Goal: Task Accomplishment & Management: Use online tool/utility

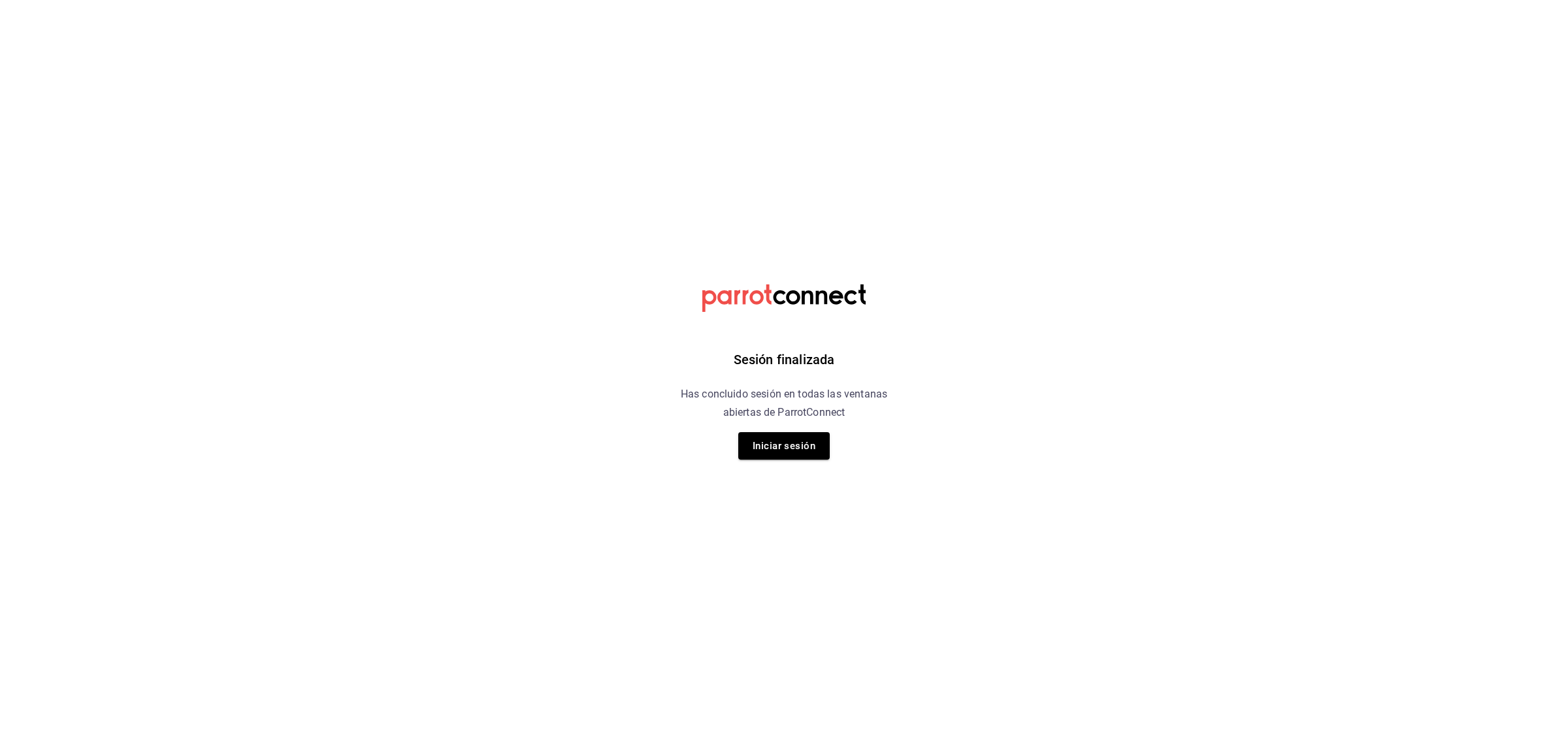
click at [804, 446] on button "Iniciar sesión" at bounding box center [784, 446] width 91 height 27
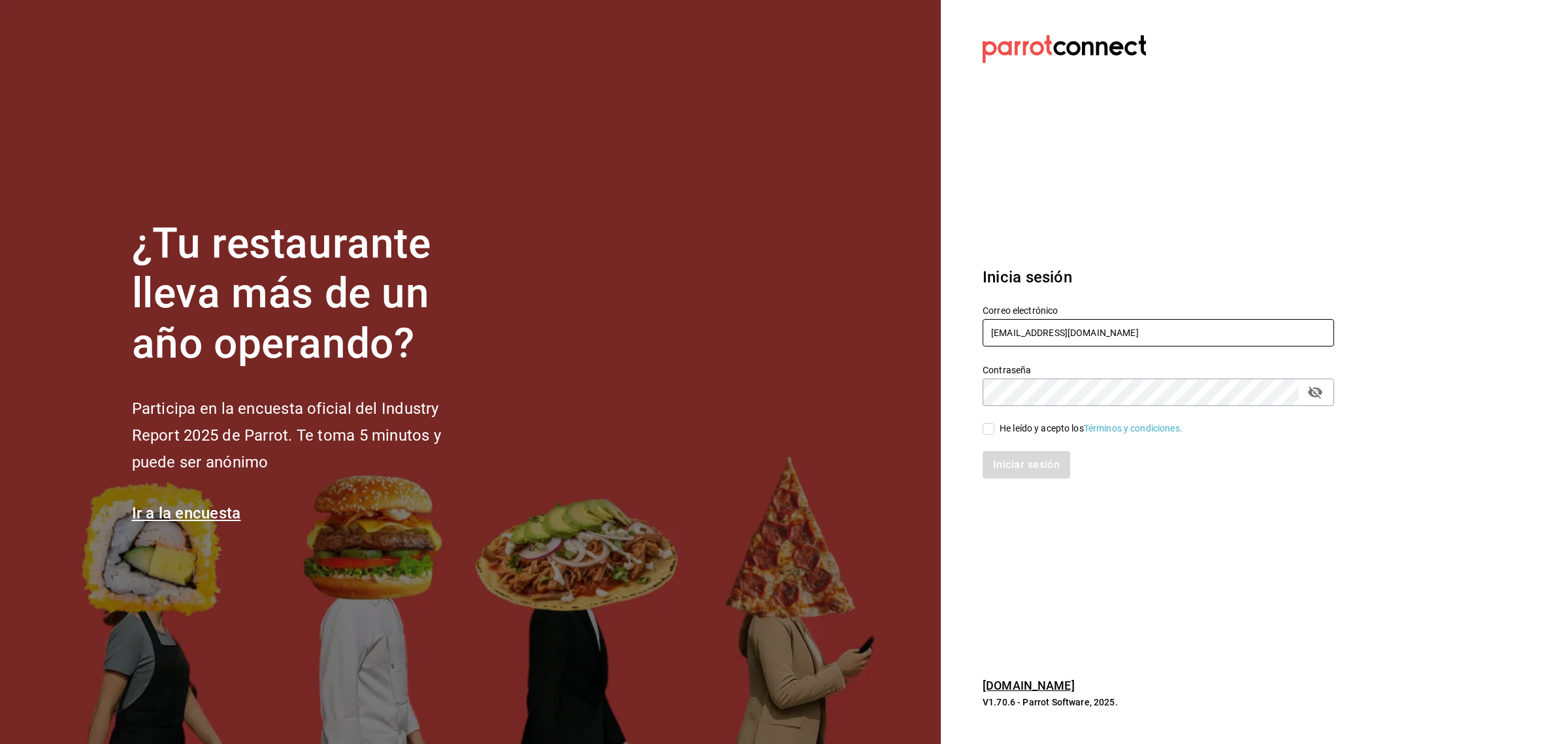
click at [1122, 338] on input "madacancun24@outlook.com" at bounding box center [1158, 332] width 351 height 27
type input "miguelfalcon2894@gmail.com"
click at [998, 428] on span "He leído y acepto los Términos y condiciones." at bounding box center [1088, 428] width 188 height 14
click at [995, 428] on input "He leído y acepto los Términos y condiciones." at bounding box center [988, 428] width 11 height 11
checkbox input "true"
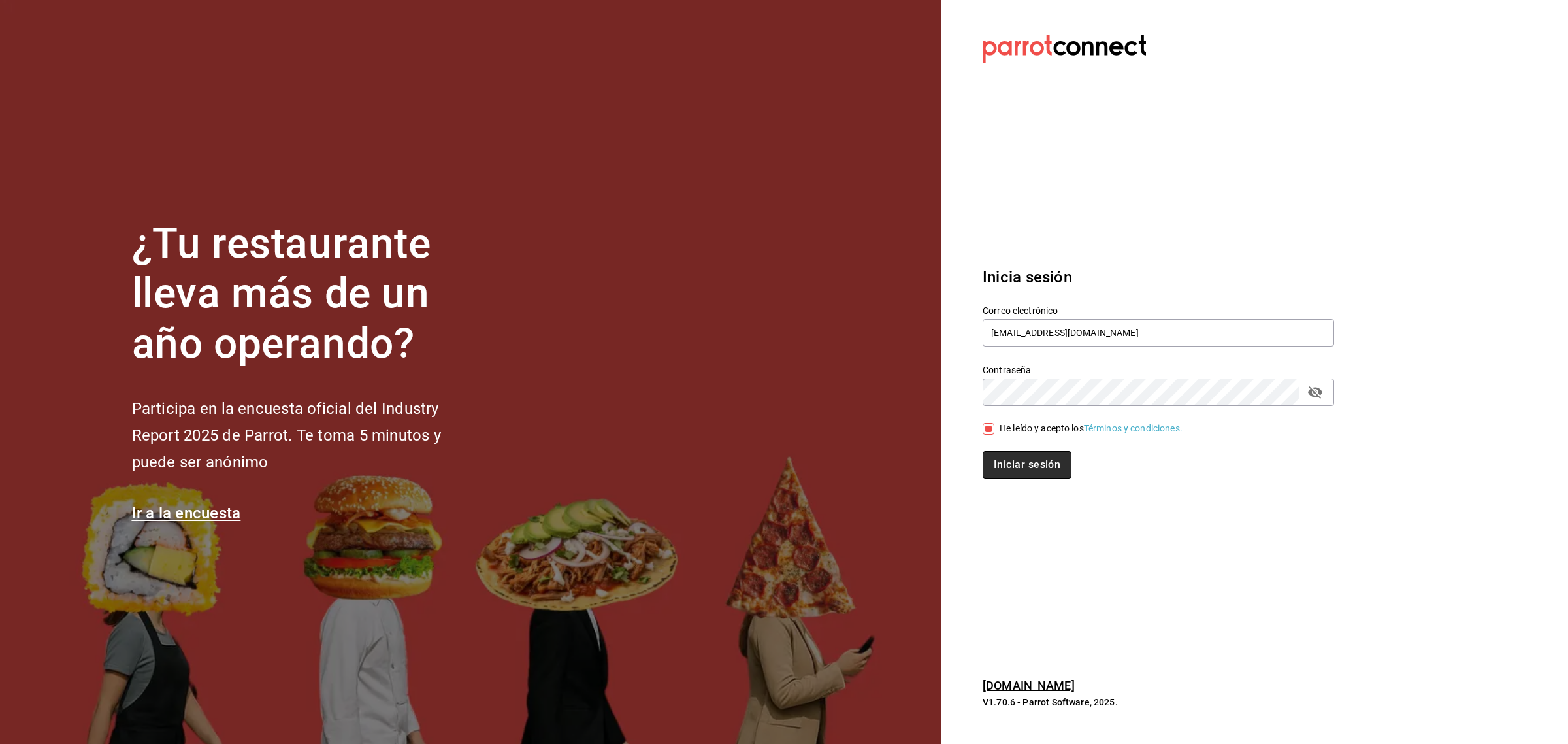
click at [1010, 453] on button "Iniciar sesión" at bounding box center [1027, 465] width 89 height 27
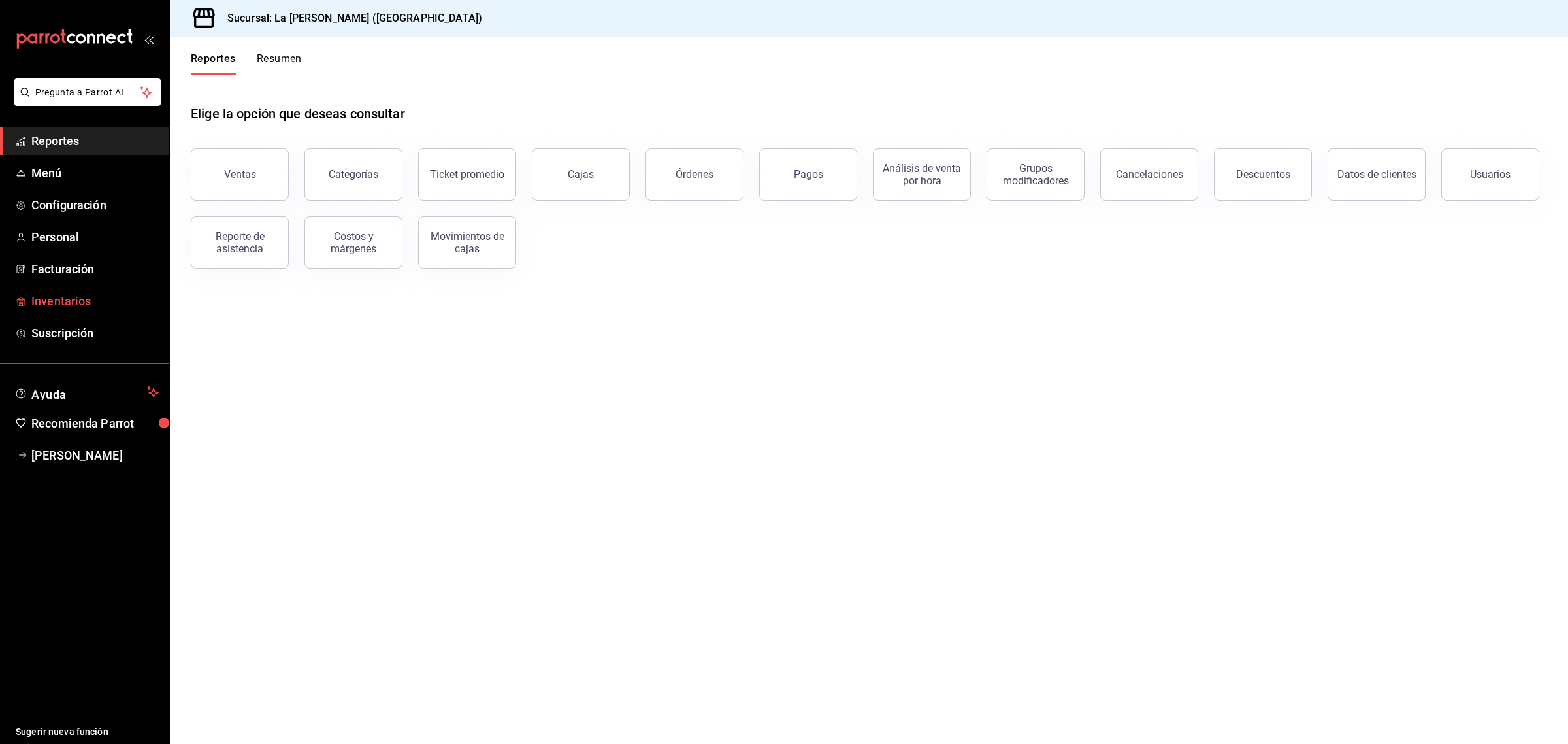
click at [72, 295] on span "Inventarios" at bounding box center [95, 300] width 128 height 17
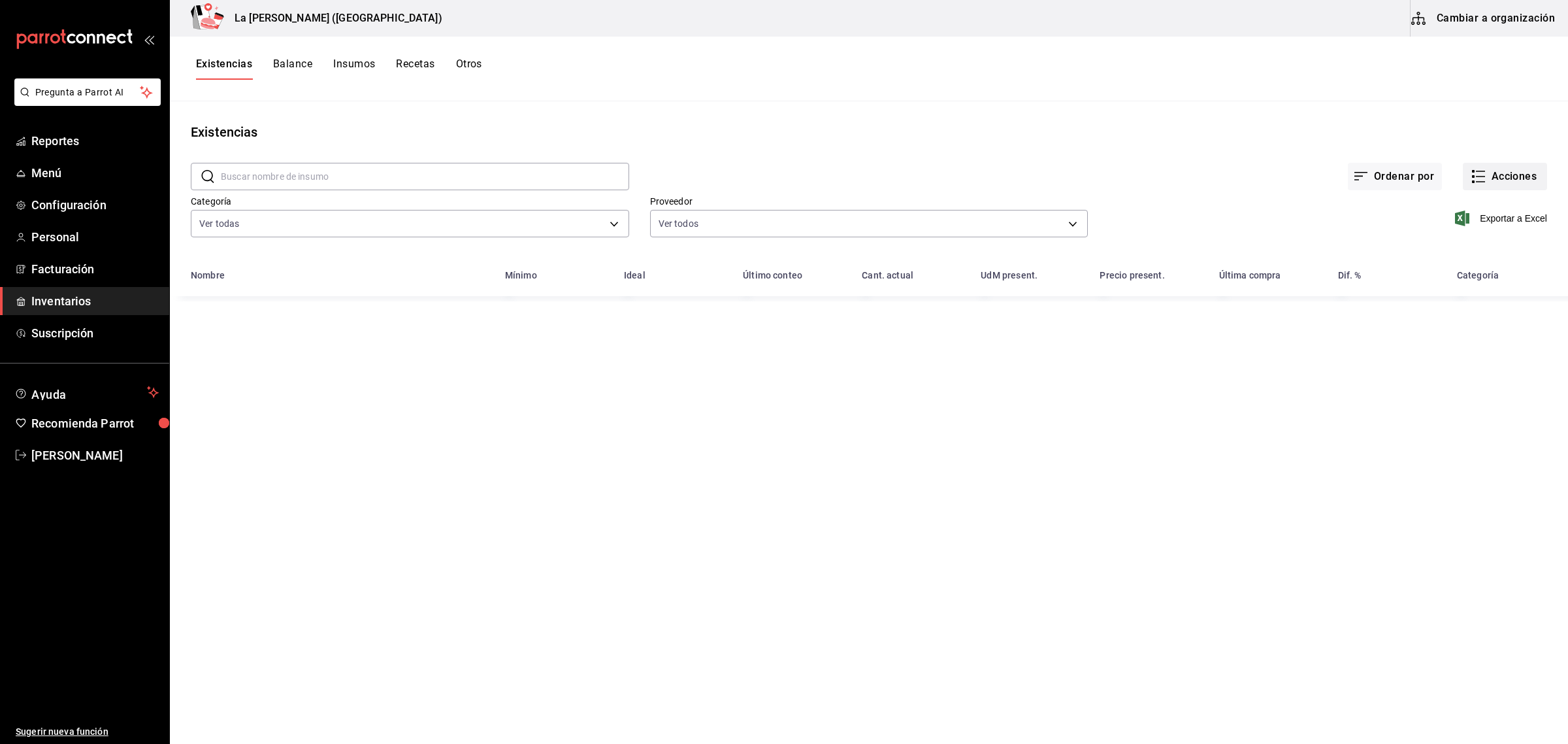
click at [1521, 174] on button "Acciones" at bounding box center [1505, 176] width 84 height 27
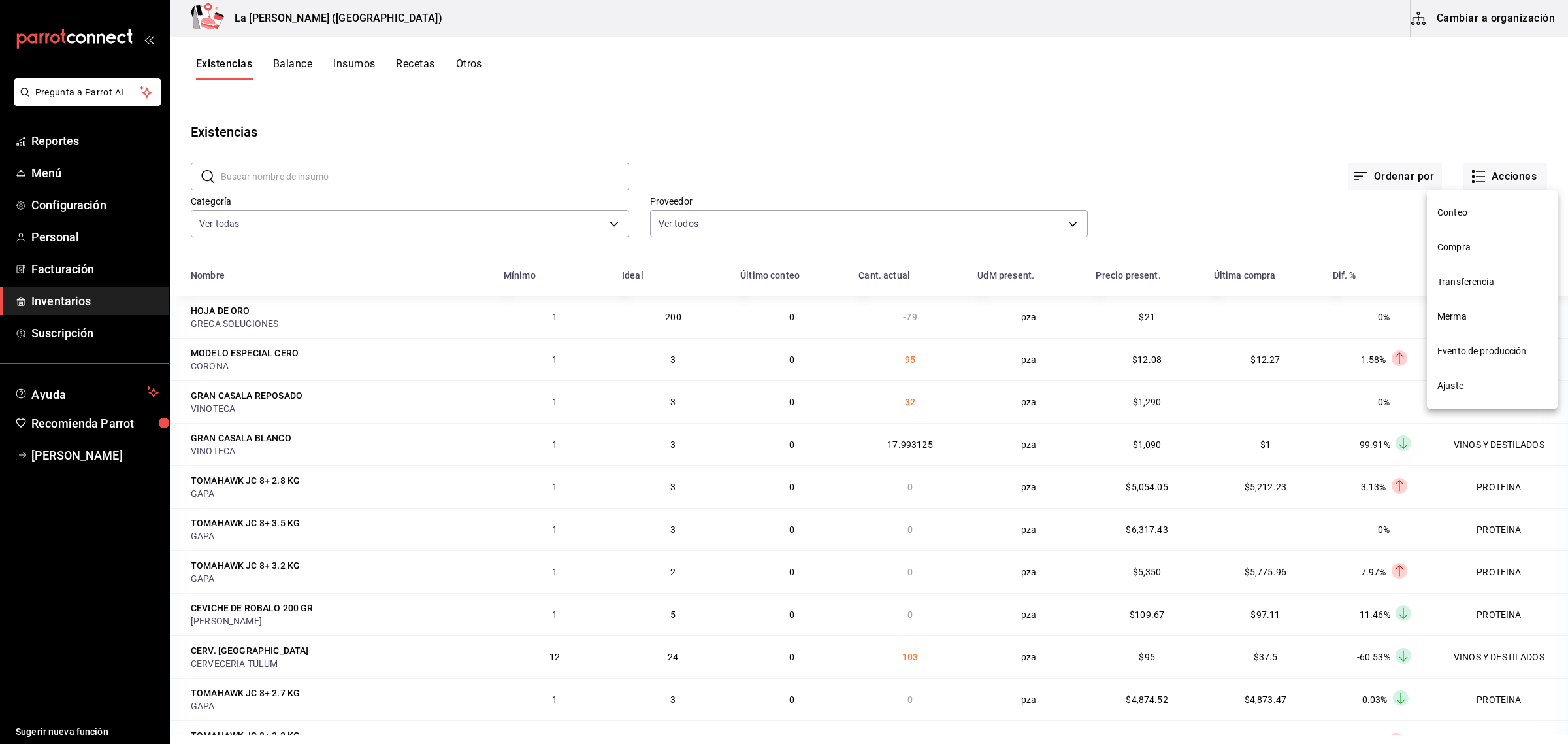
click at [1479, 243] on span "Compra" at bounding box center [1492, 247] width 110 height 14
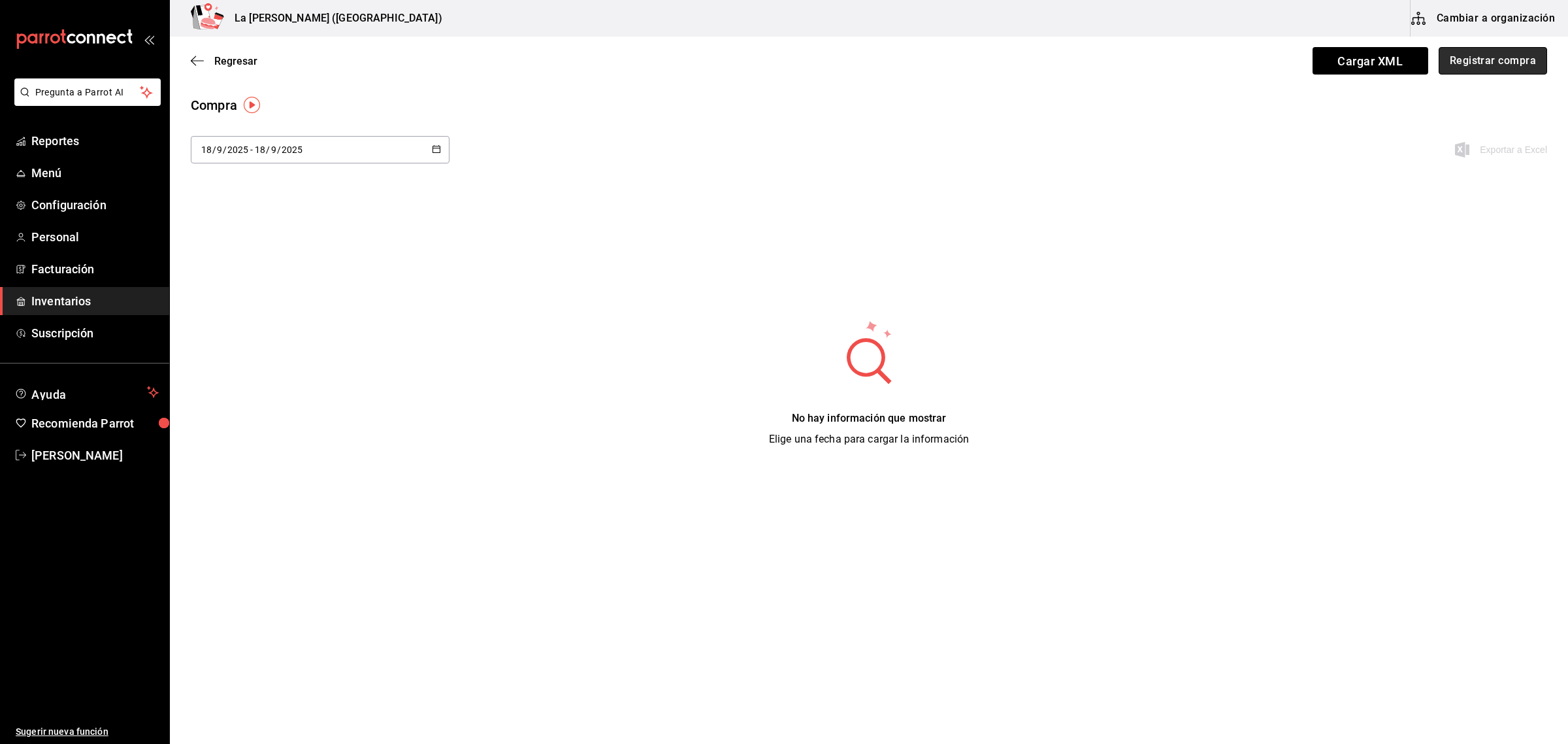
click at [1497, 62] on button "Registrar compra" at bounding box center [1493, 61] width 109 height 27
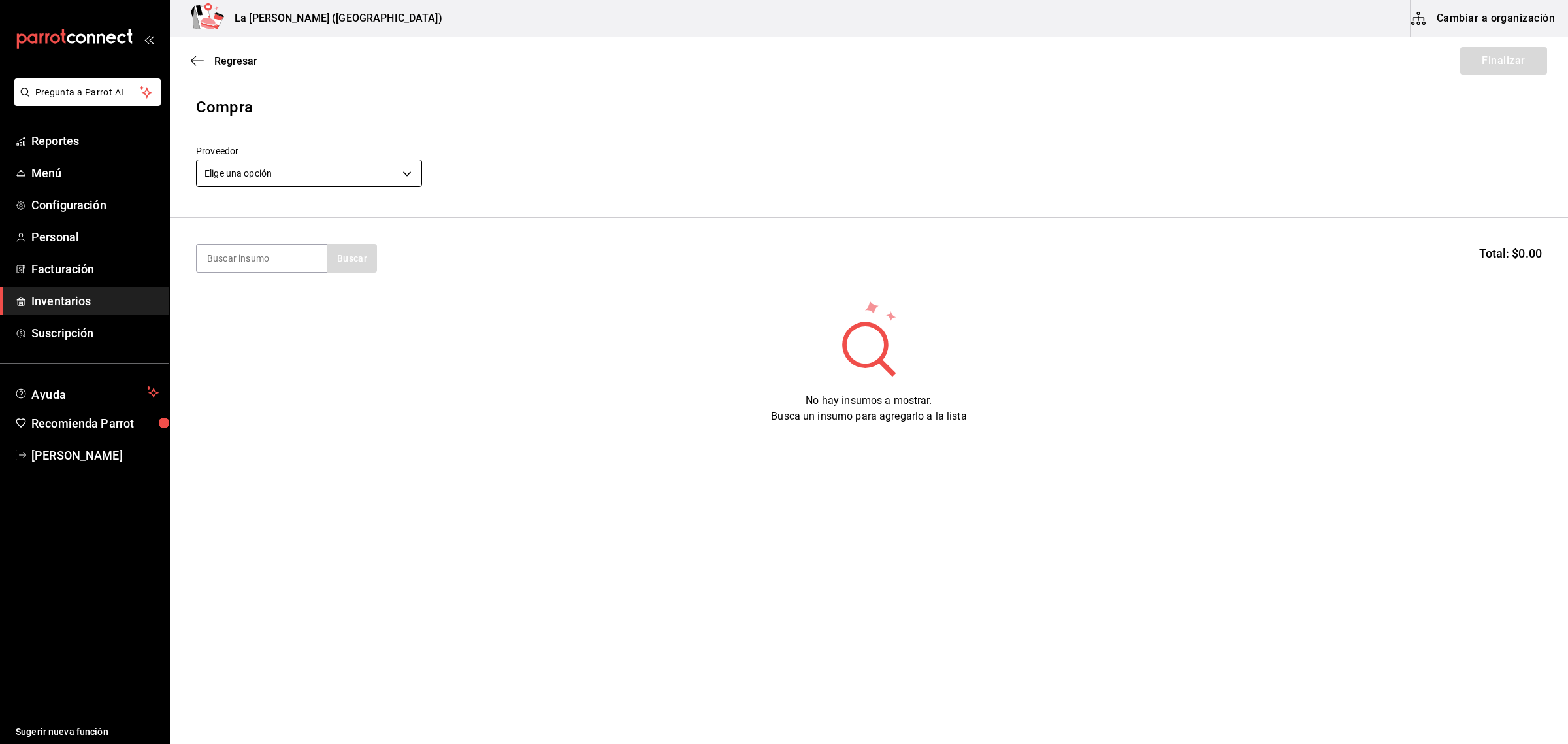
click at [295, 165] on body "Pregunta a Parrot AI Reportes Menú Configuración Personal Facturación Inventari…" at bounding box center [784, 335] width 1568 height 670
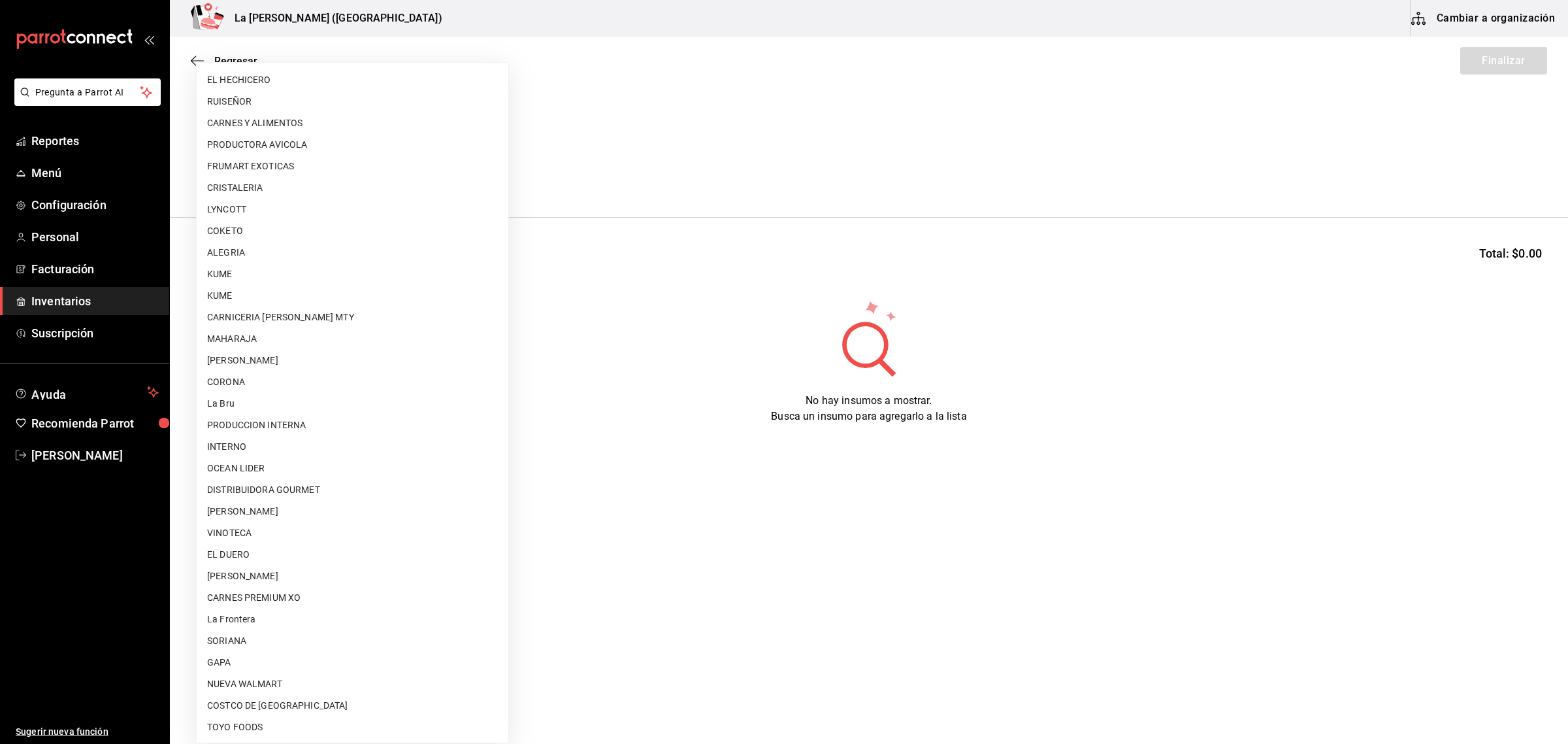
scroll to position [775, 0]
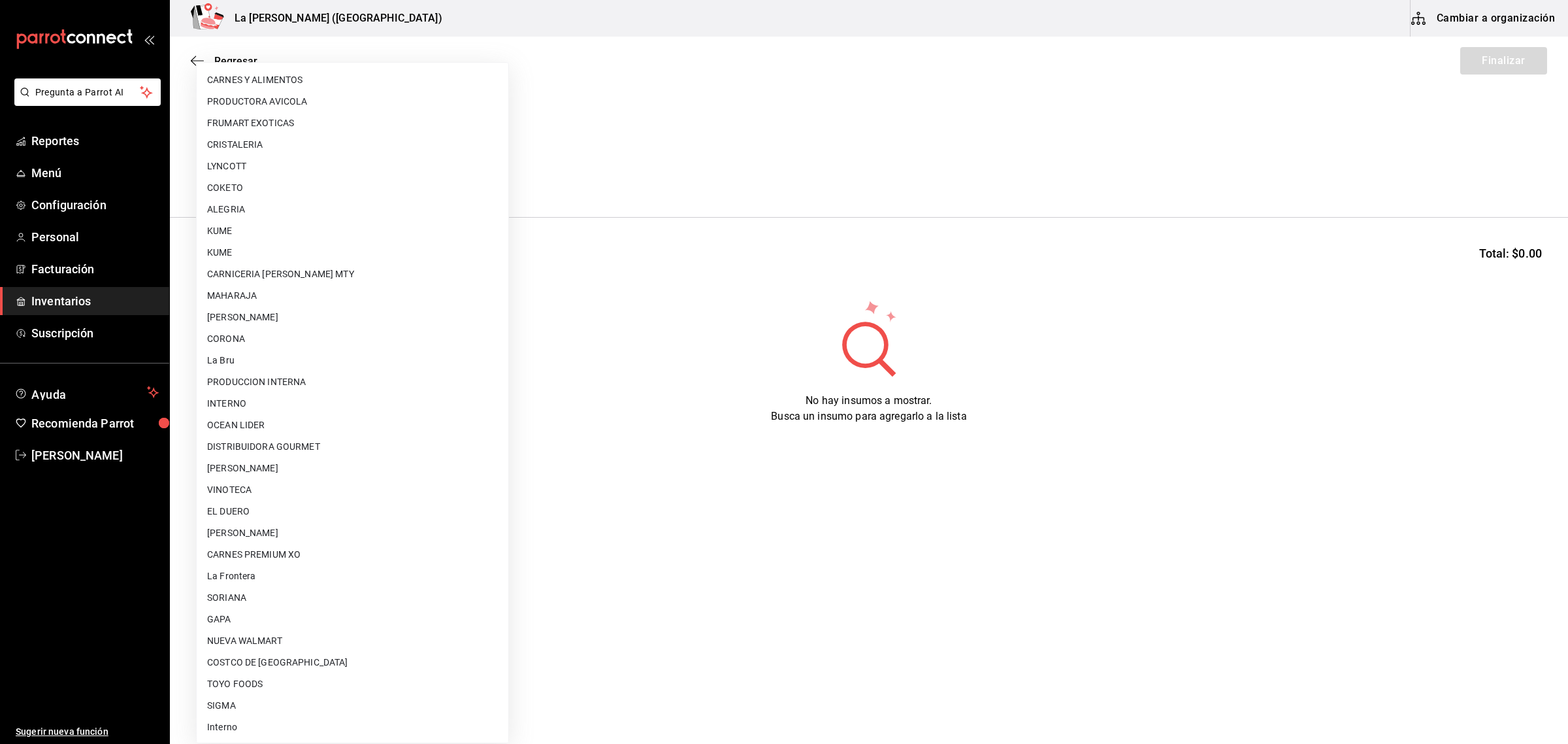
click at [259, 430] on li "OCEAN LIDER" at bounding box center [353, 425] width 312 height 21
type input "0cd50bf4-577e-4d99-b297-c5df4d4d9c11"
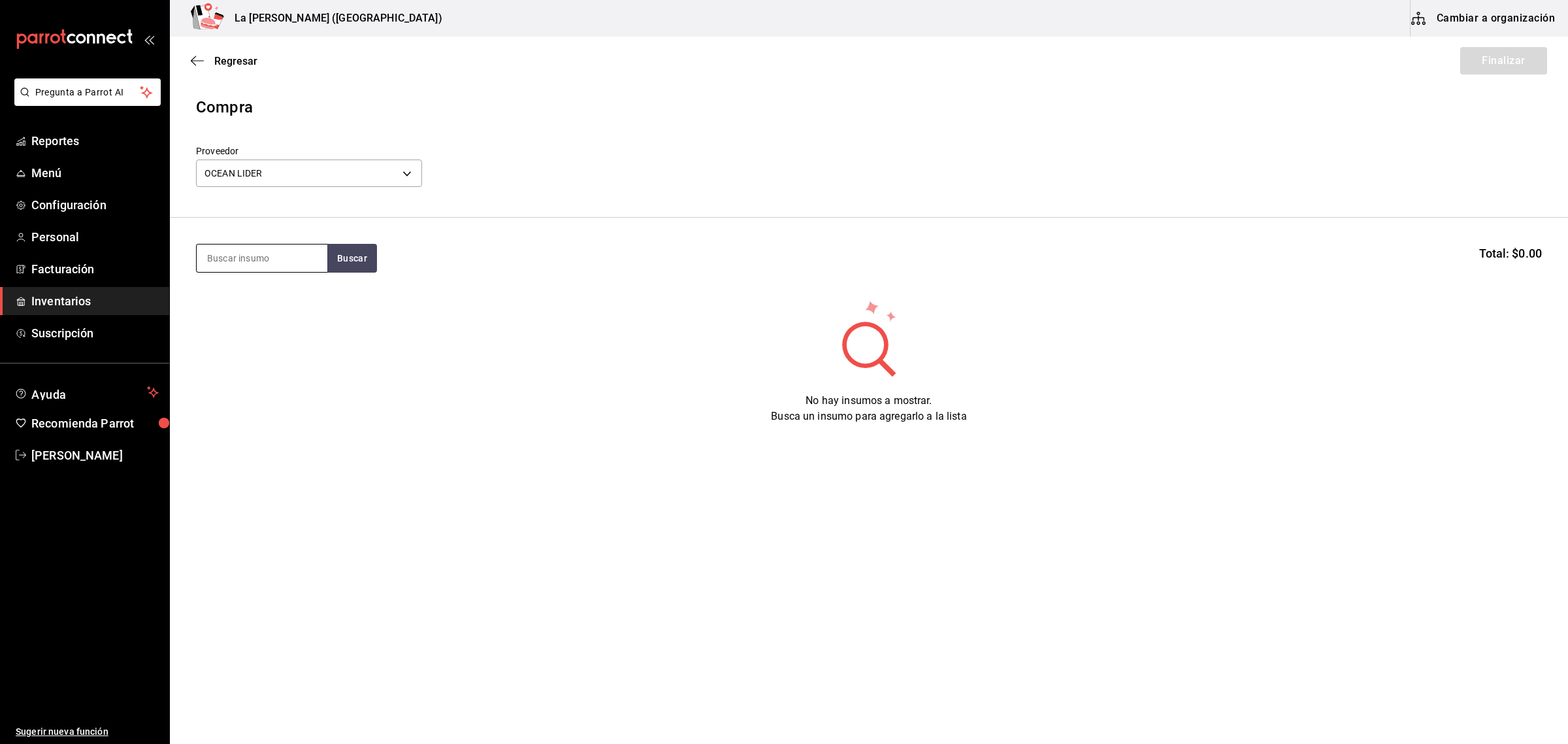
click at [272, 247] on input at bounding box center [262, 258] width 131 height 27
type input "ROCA"
click at [294, 318] on div "[PERSON_NAME] 150GR" at bounding box center [262, 304] width 110 height 31
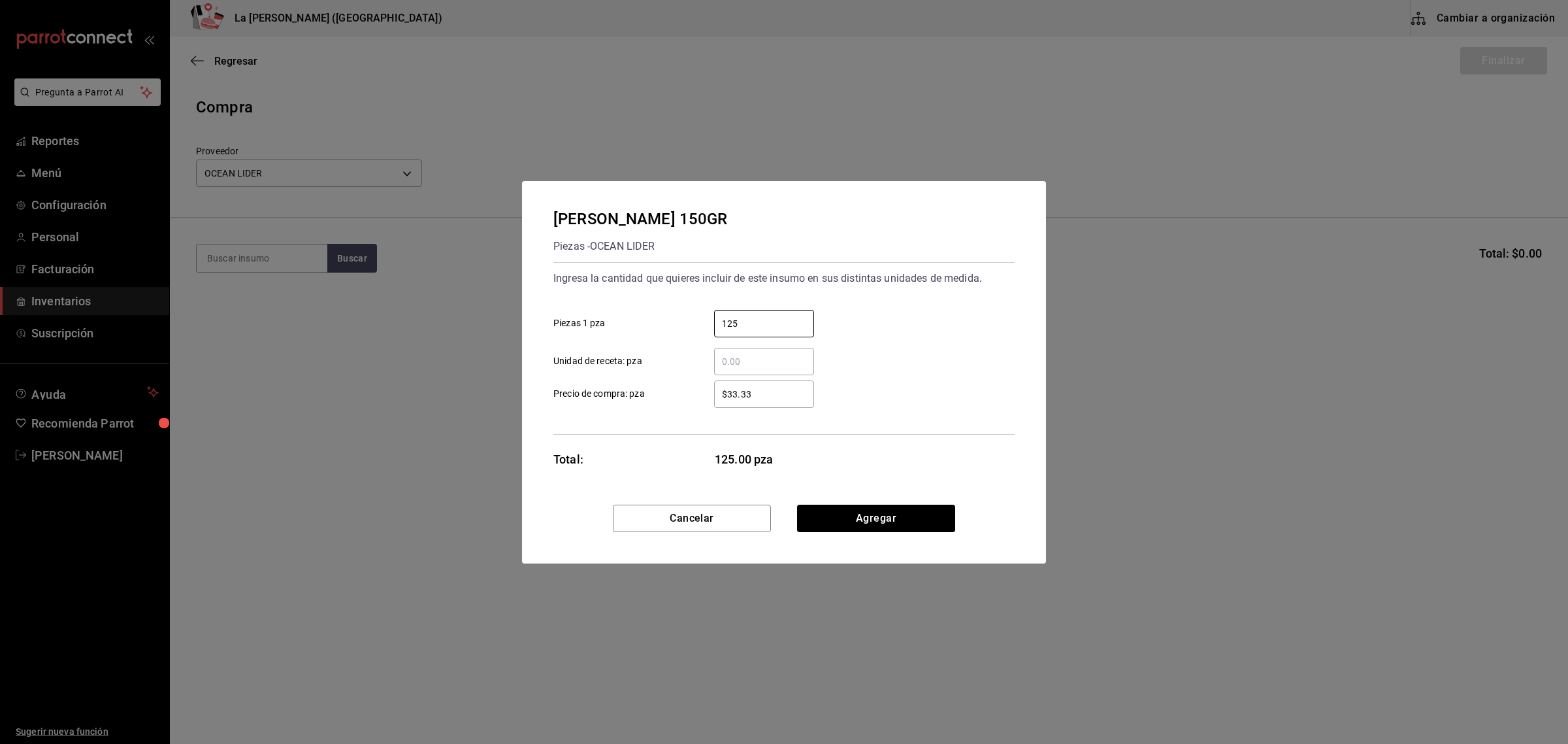
type input "125"
type input "$43.29"
click button "Agregar" at bounding box center [876, 518] width 158 height 27
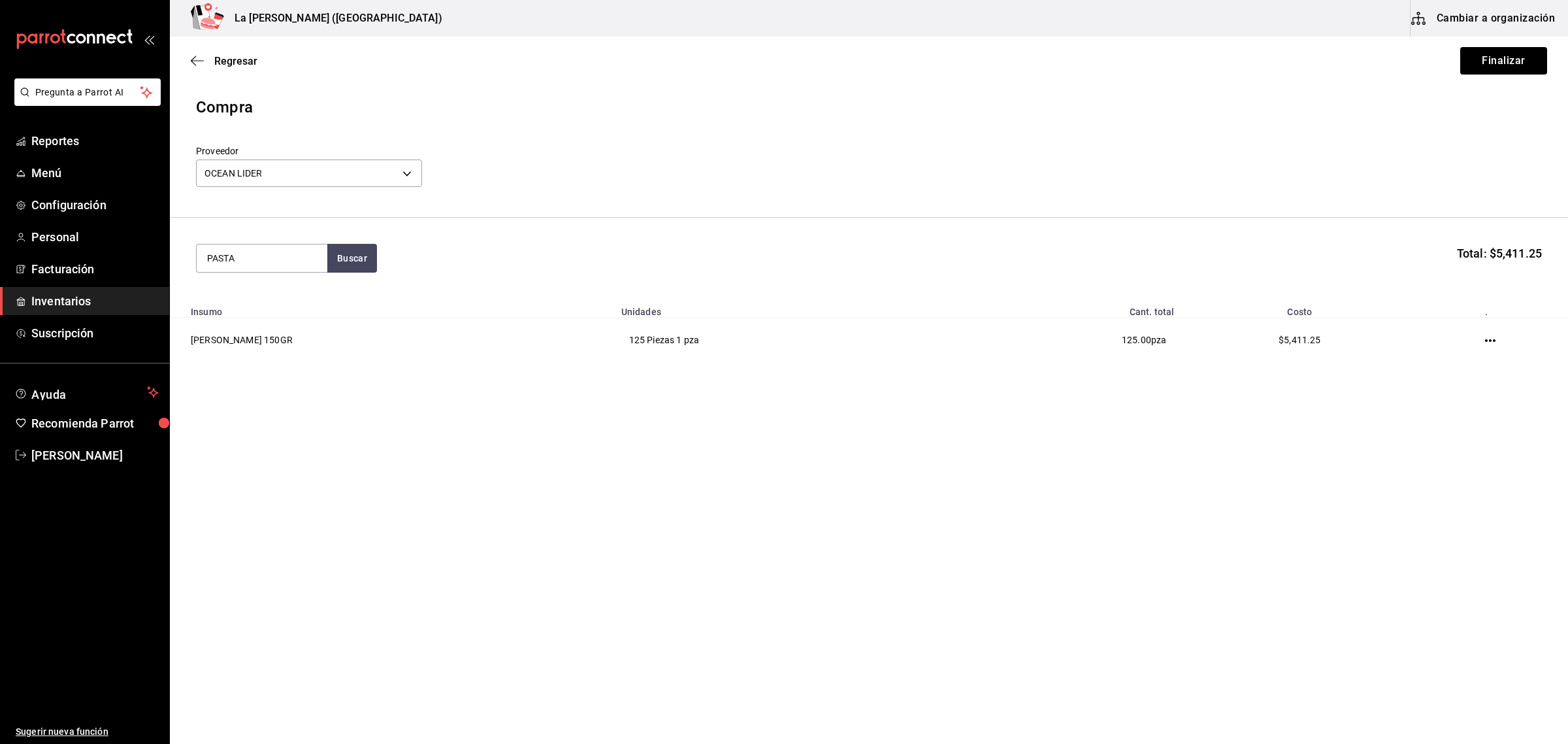
type input "PASTA"
click at [287, 290] on div "CAMARON PASTA (50 GR)" at bounding box center [262, 304] width 110 height 31
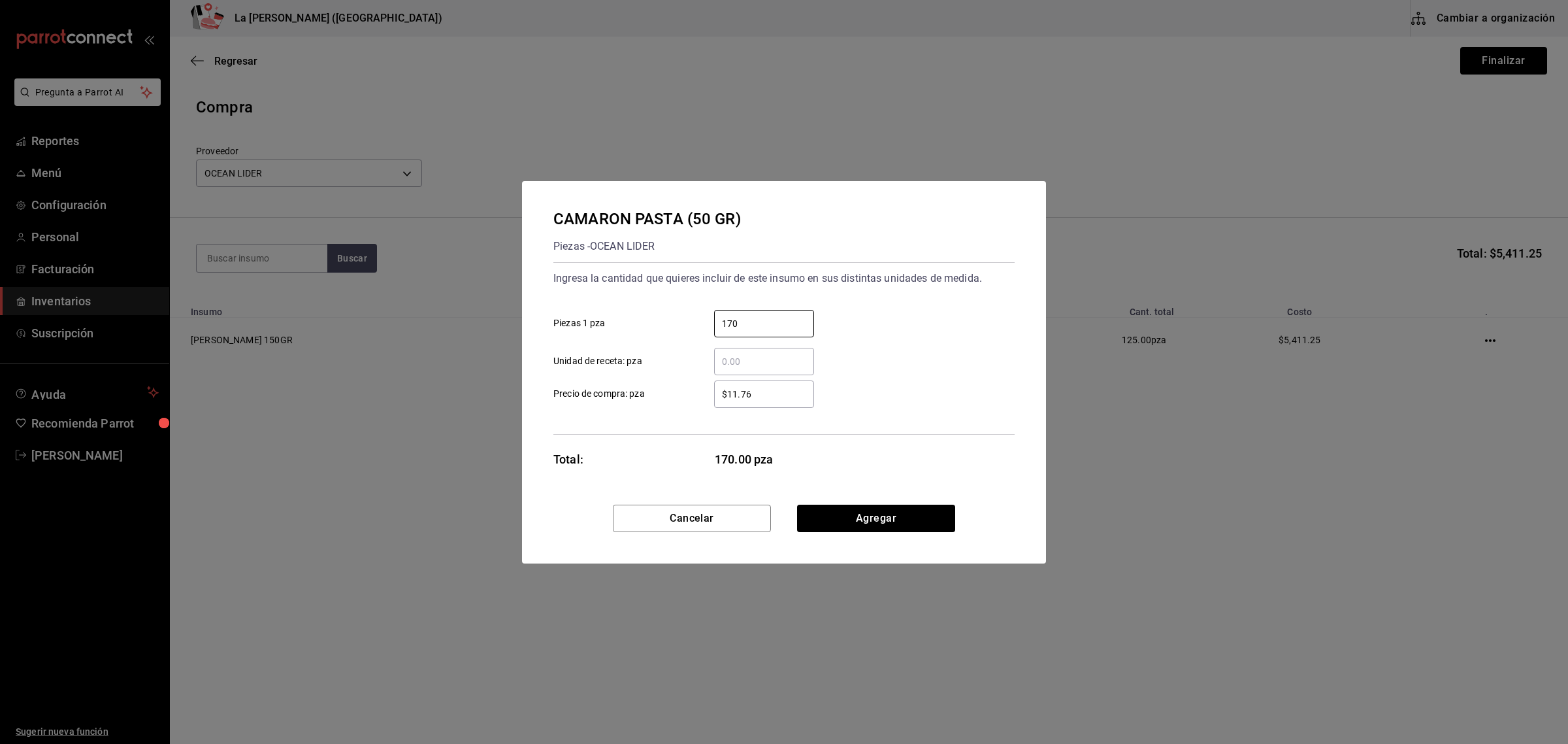
type input "170"
type input "$14.43"
click button "Agregar" at bounding box center [876, 518] width 158 height 27
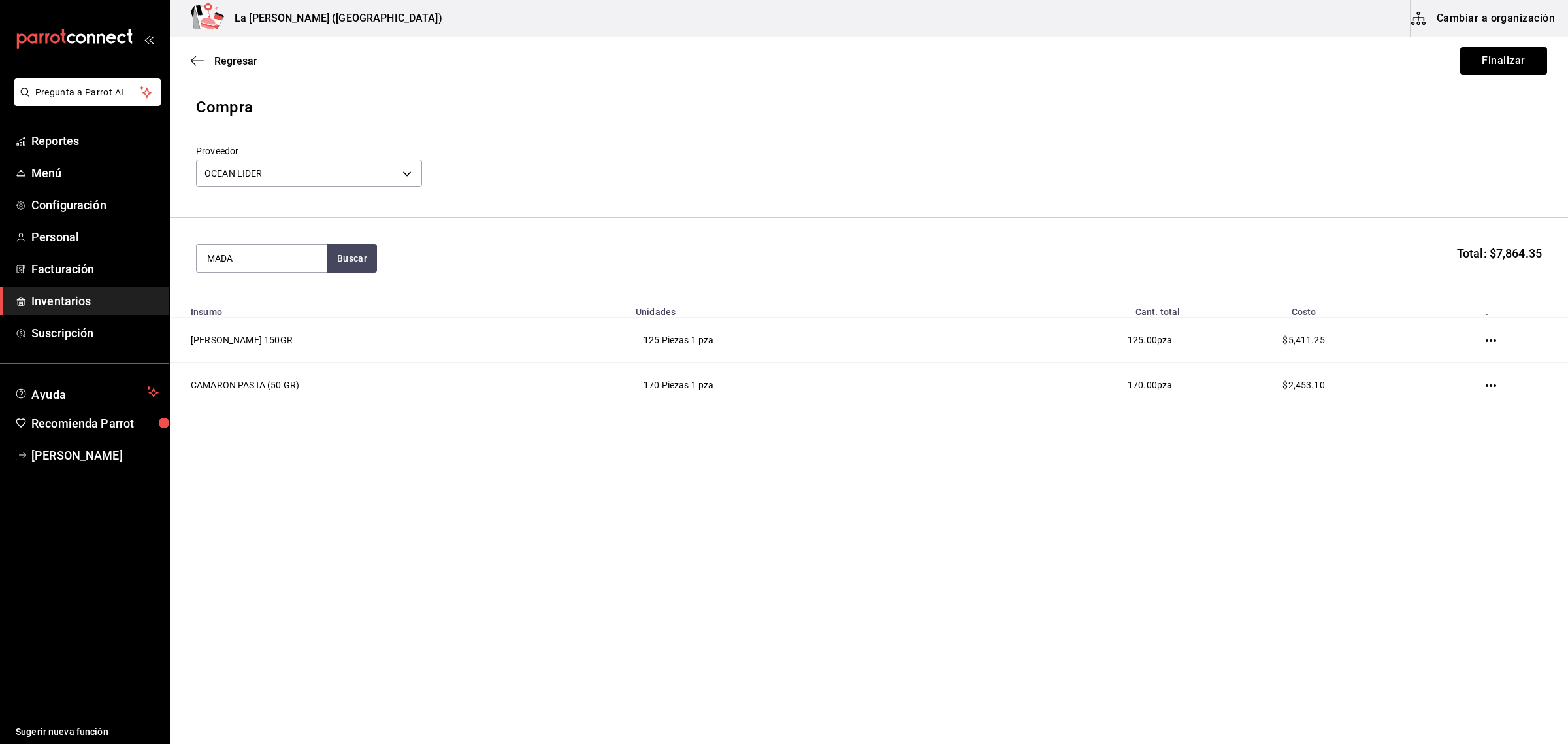
type input "MADA"
click at [290, 289] on div "CAMARON CEVICHE MADALENA 200 GR" at bounding box center [262, 304] width 110 height 31
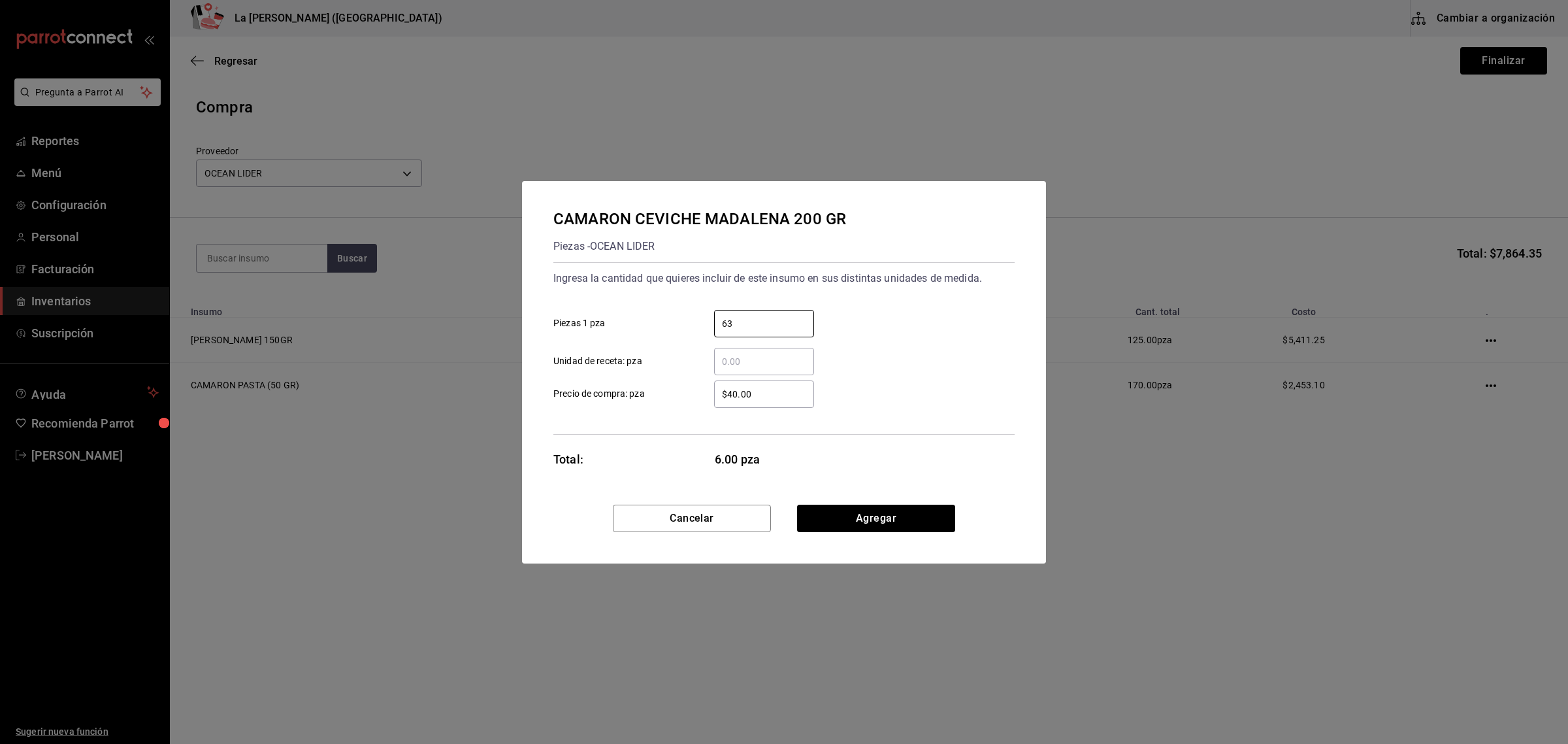
type input "63"
type input "$57.72"
click button "Agregar" at bounding box center [876, 518] width 158 height 27
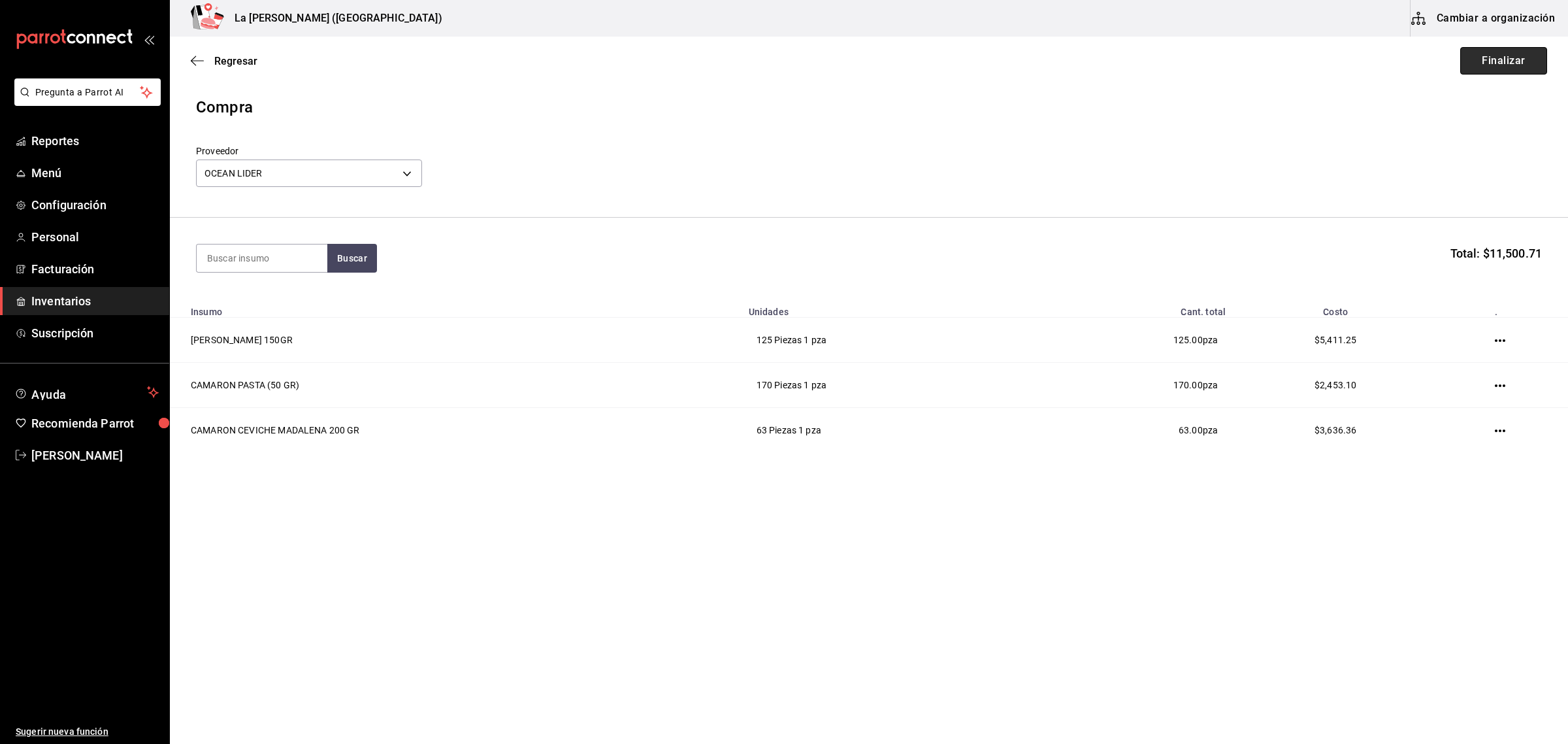
click at [1503, 60] on button "Finalizar" at bounding box center [1504, 61] width 87 height 27
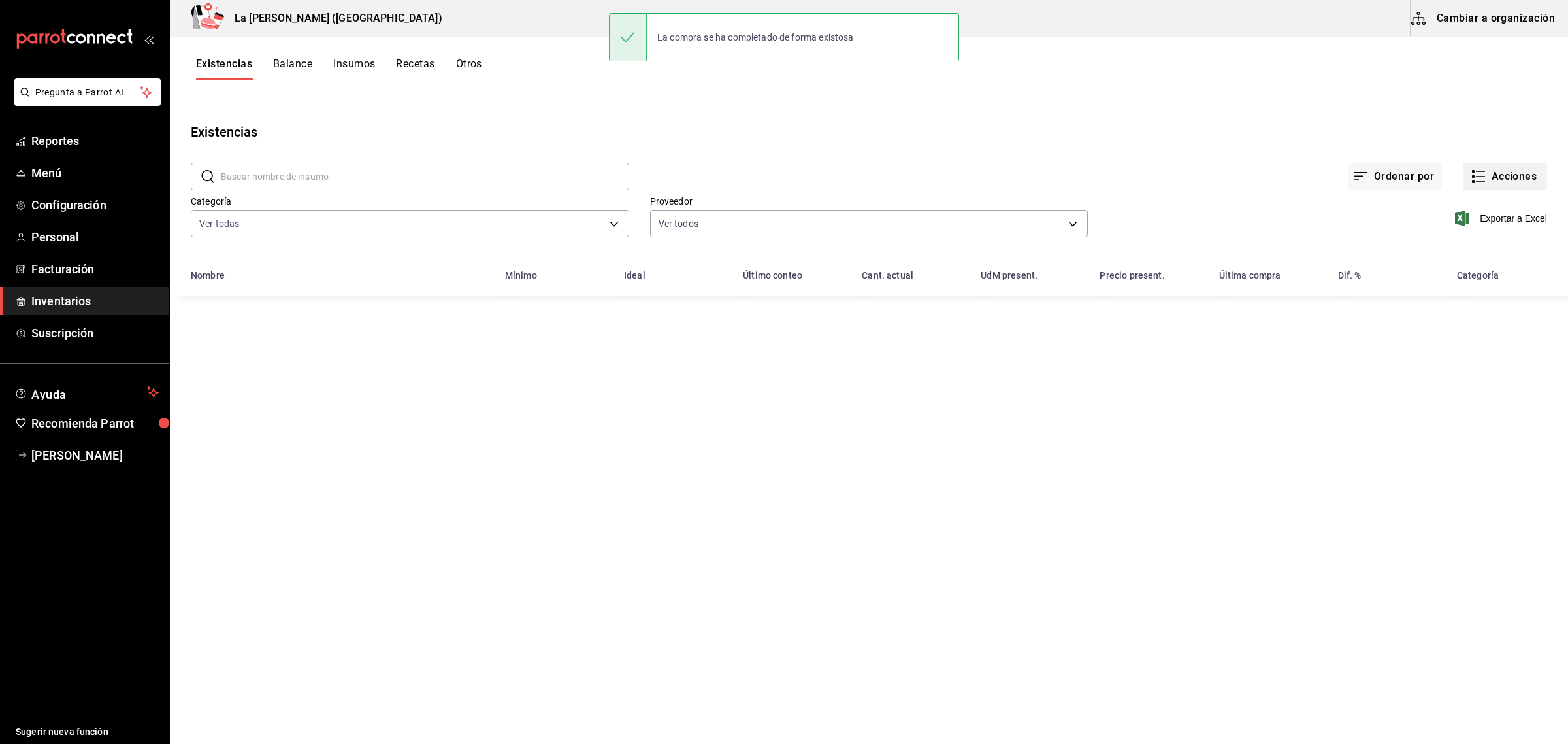
click at [1501, 178] on button "Acciones" at bounding box center [1505, 176] width 84 height 27
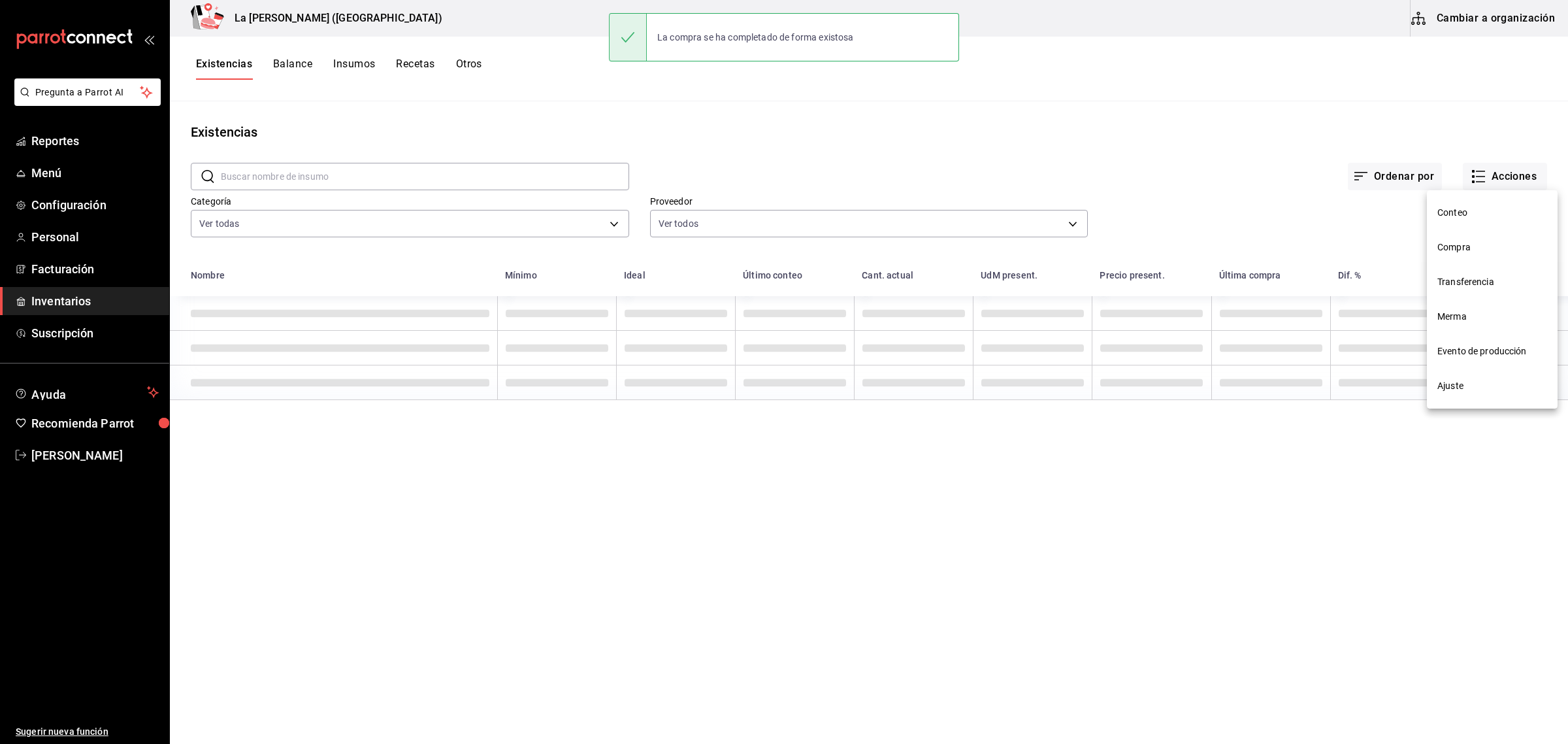
click at [1464, 247] on span "Compra" at bounding box center [1492, 247] width 110 height 14
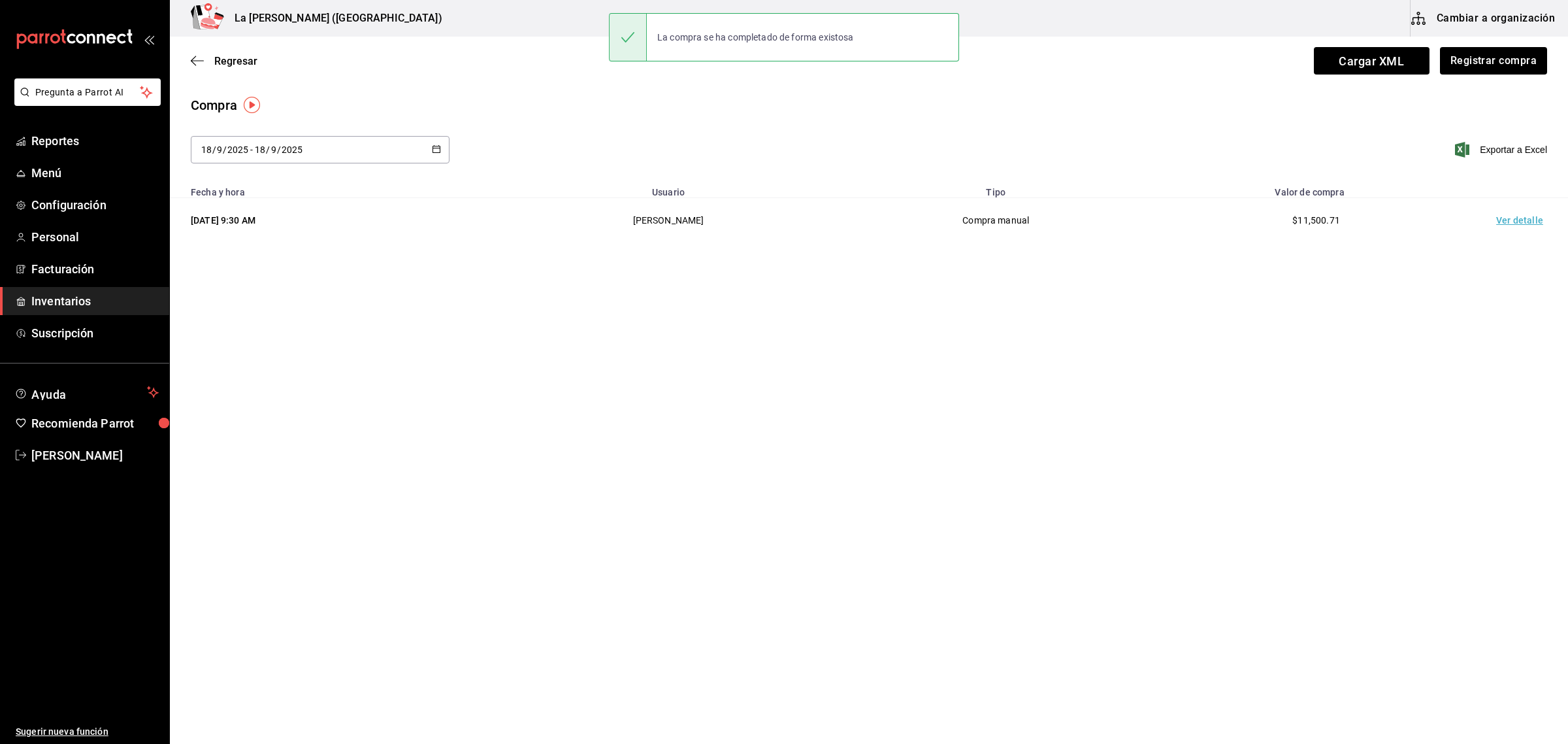
click at [1513, 227] on td "Ver detalle" at bounding box center [1522, 220] width 91 height 45
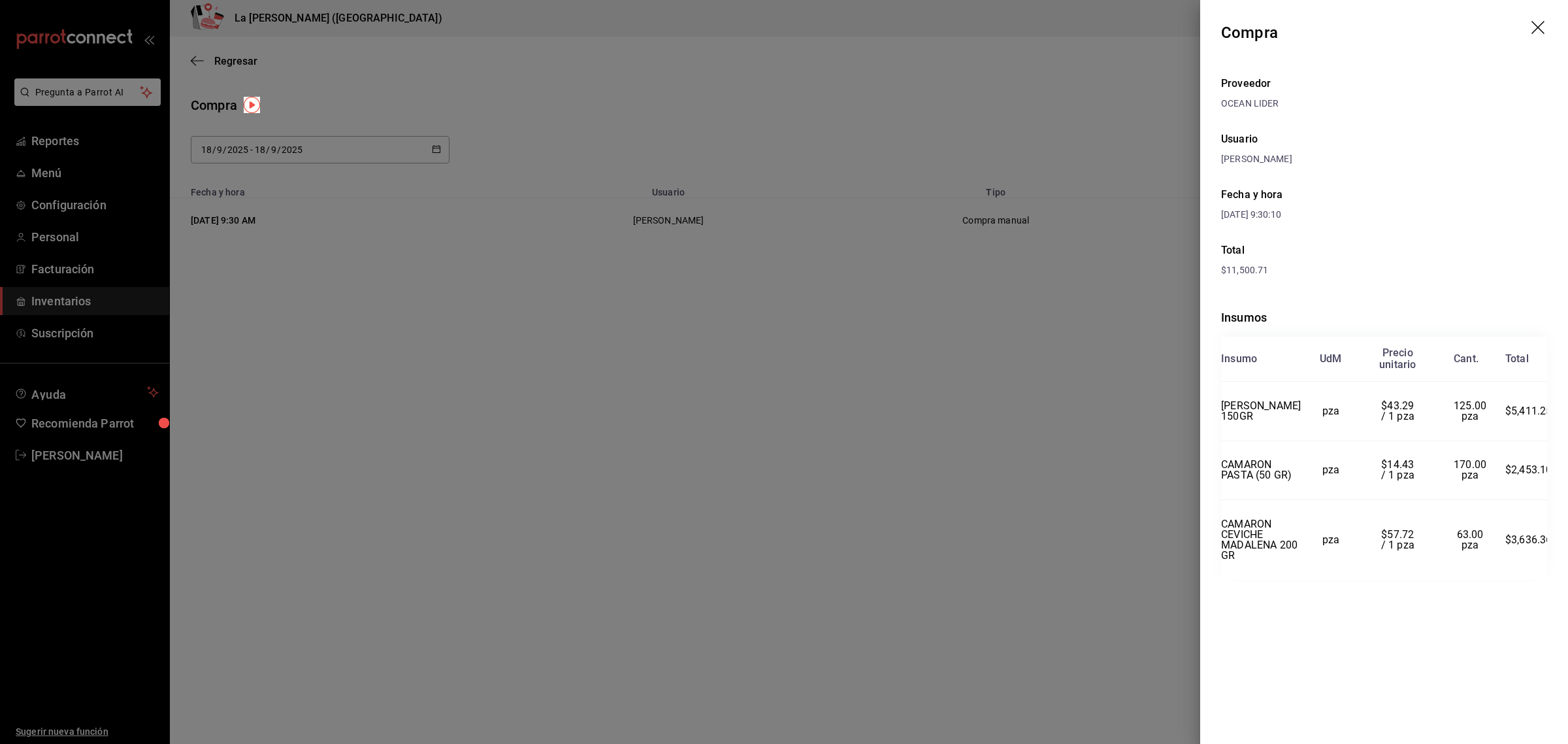
click at [1536, 24] on icon "drag" at bounding box center [1539, 28] width 16 height 16
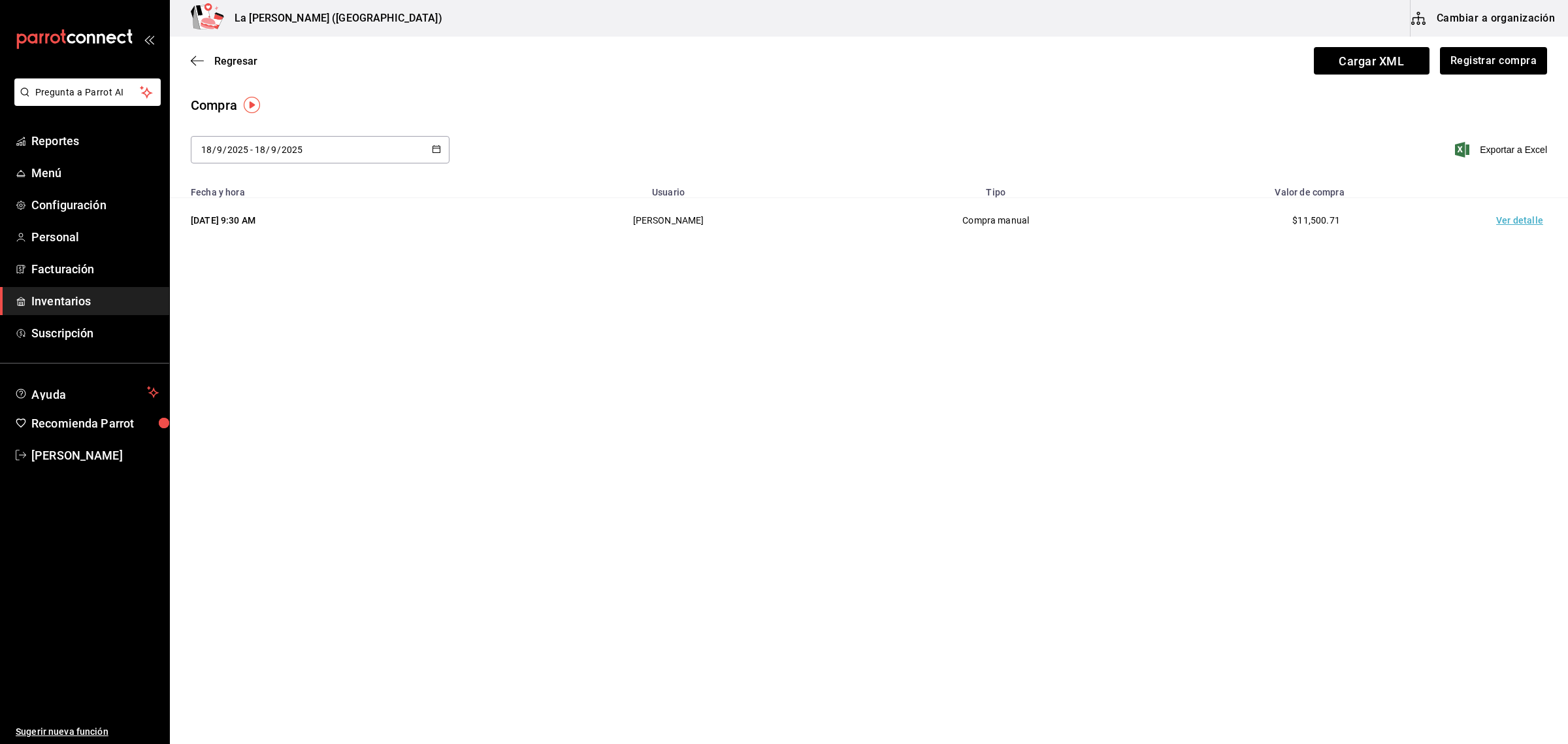
click at [1519, 219] on td "Ver detalle" at bounding box center [1522, 220] width 91 height 45
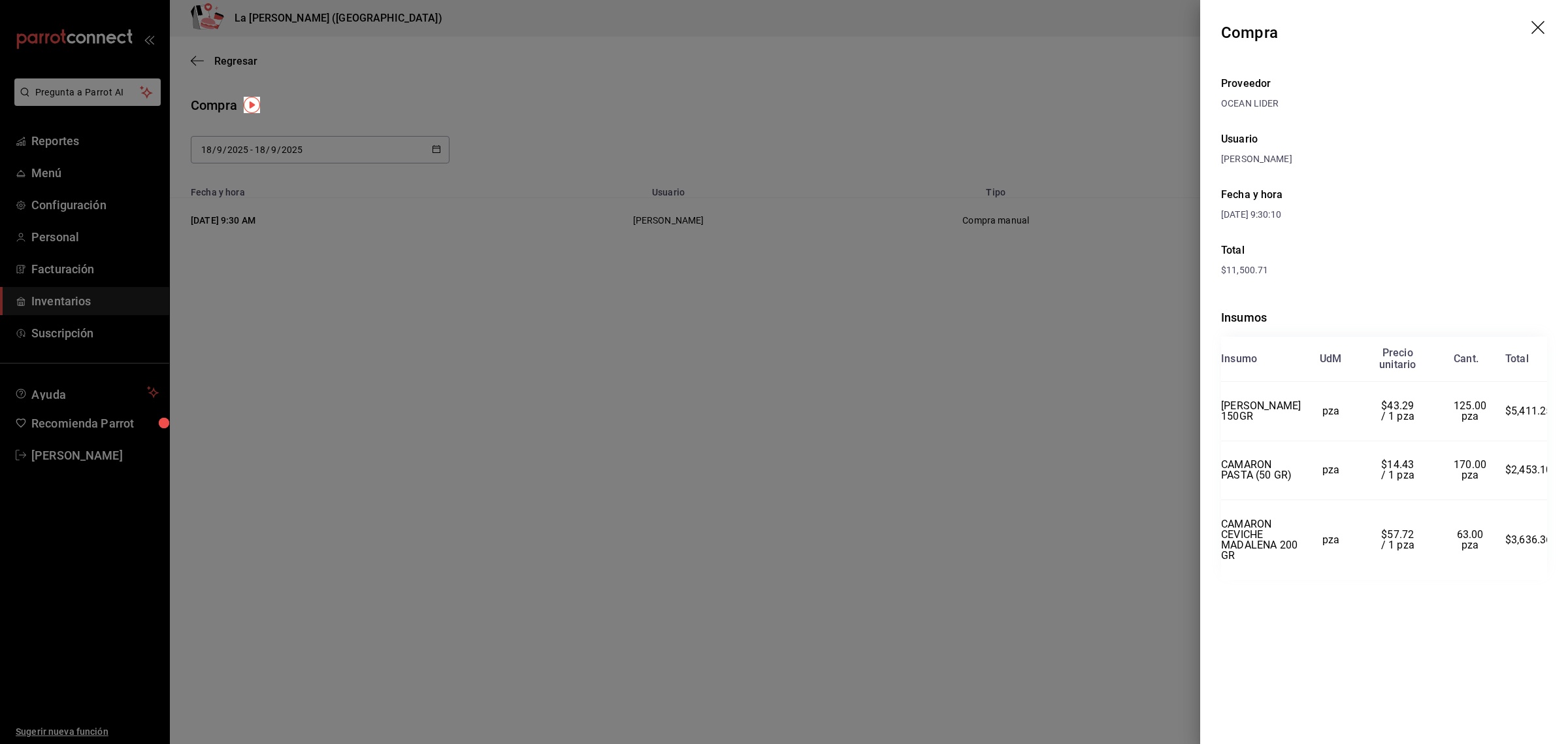
click at [1538, 30] on icon "drag" at bounding box center [1539, 28] width 16 height 16
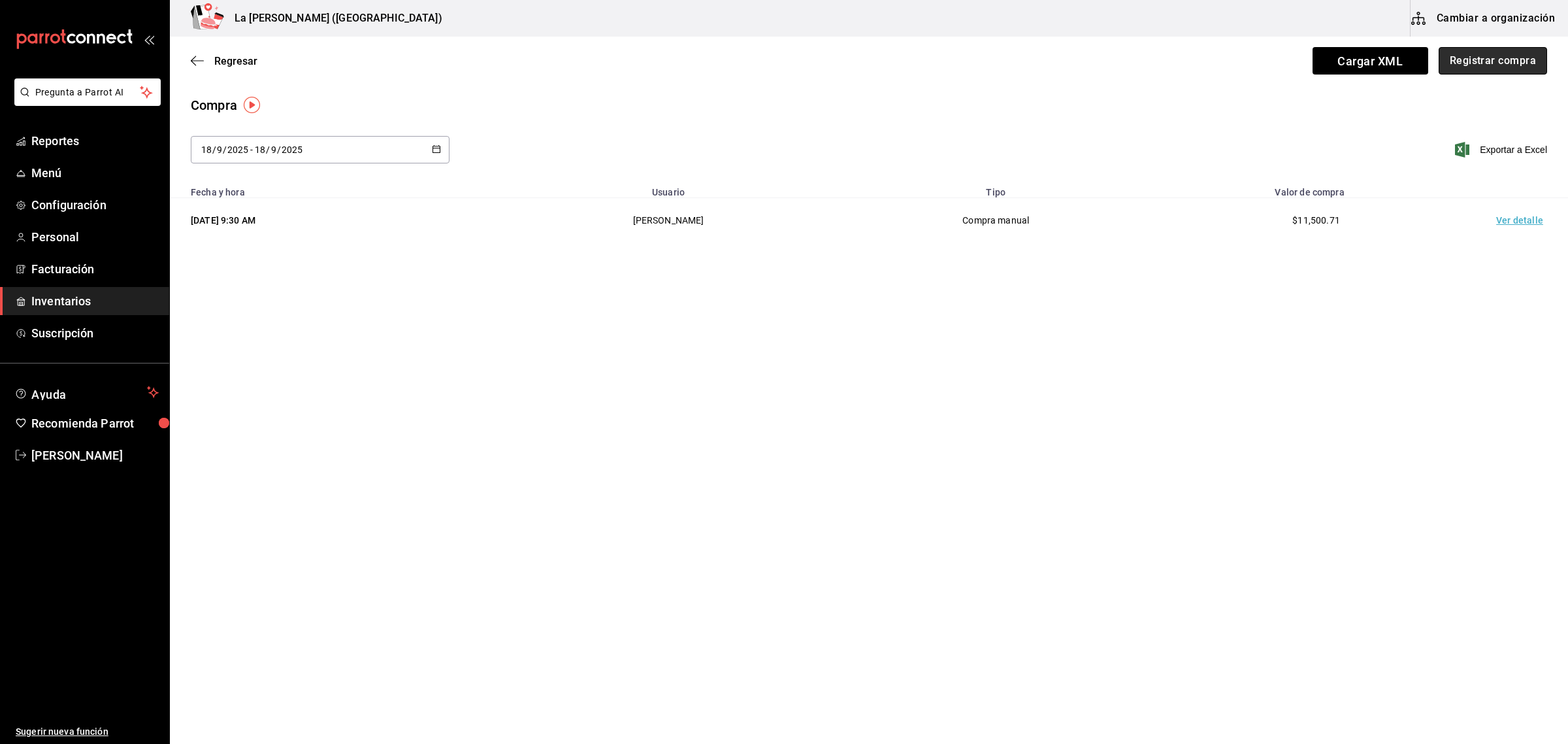
click at [1521, 62] on button "Registrar compra" at bounding box center [1493, 61] width 109 height 27
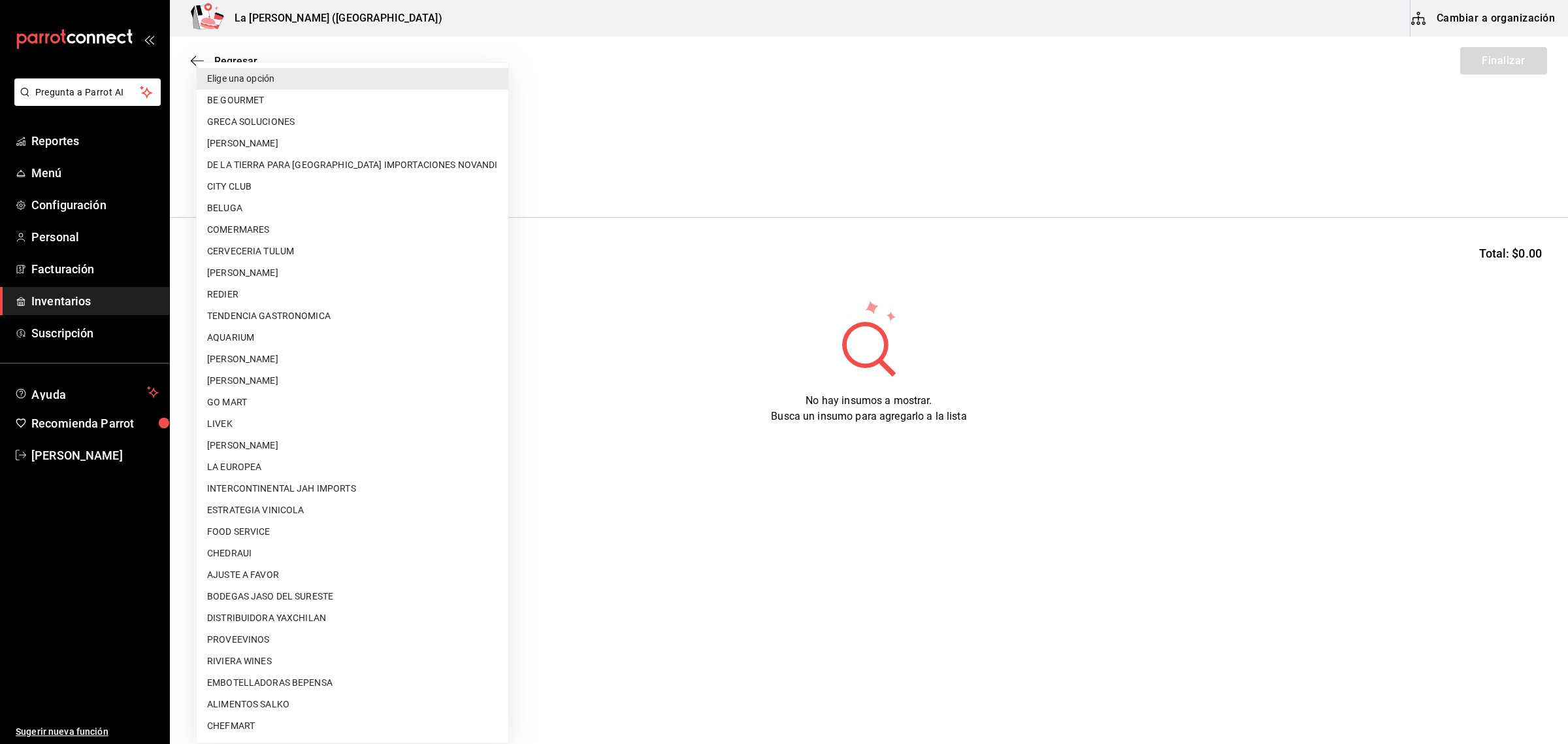
click at [364, 170] on body "Pregunta a Parrot AI Reportes Menú Configuración Personal Facturación Inventari…" at bounding box center [784, 335] width 1568 height 670
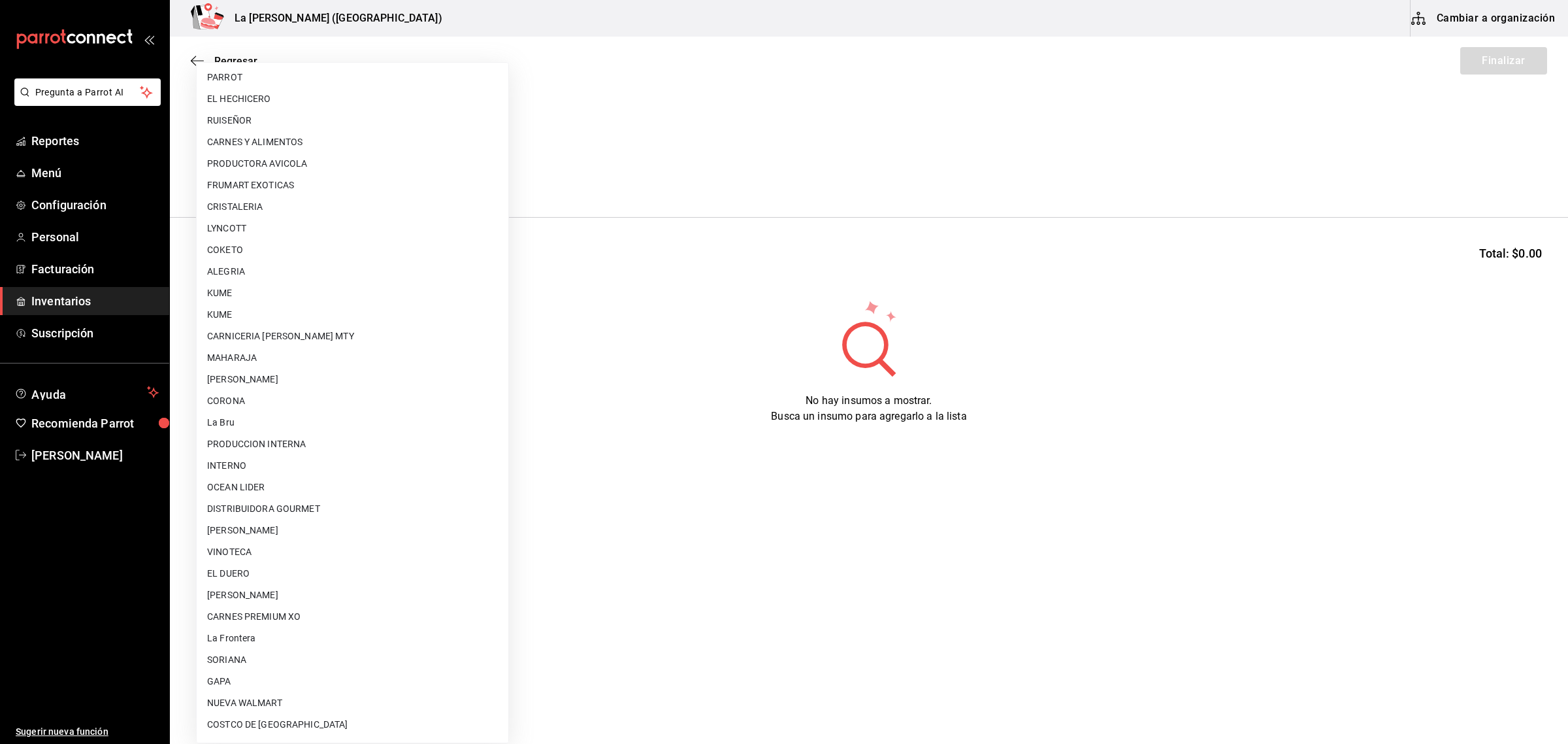
scroll to position [775, 0]
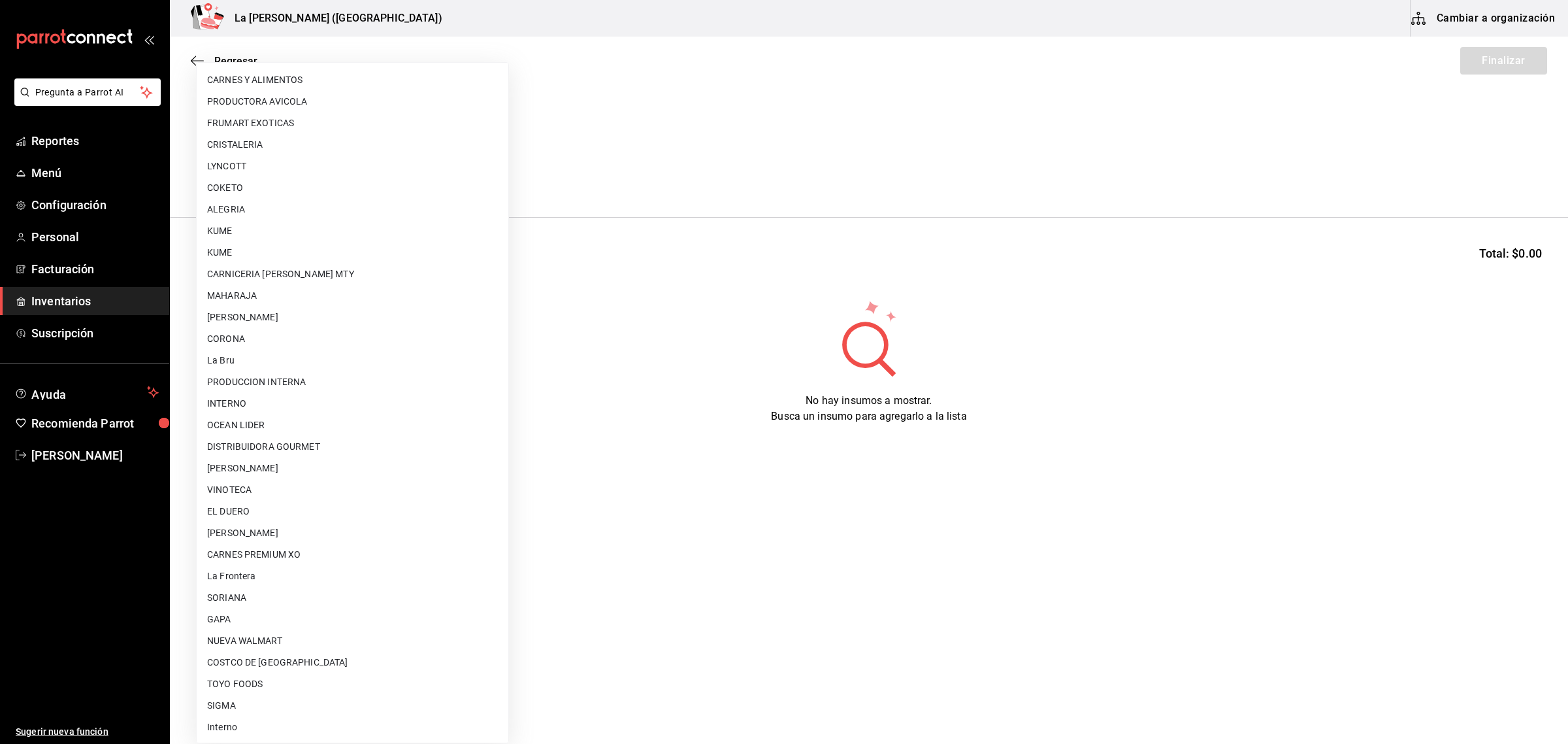
click at [301, 552] on li "CARNES PREMIUM XO" at bounding box center [353, 555] width 312 height 21
type input "54e8a872-6d4b-4a35-871b-737f2548723c"
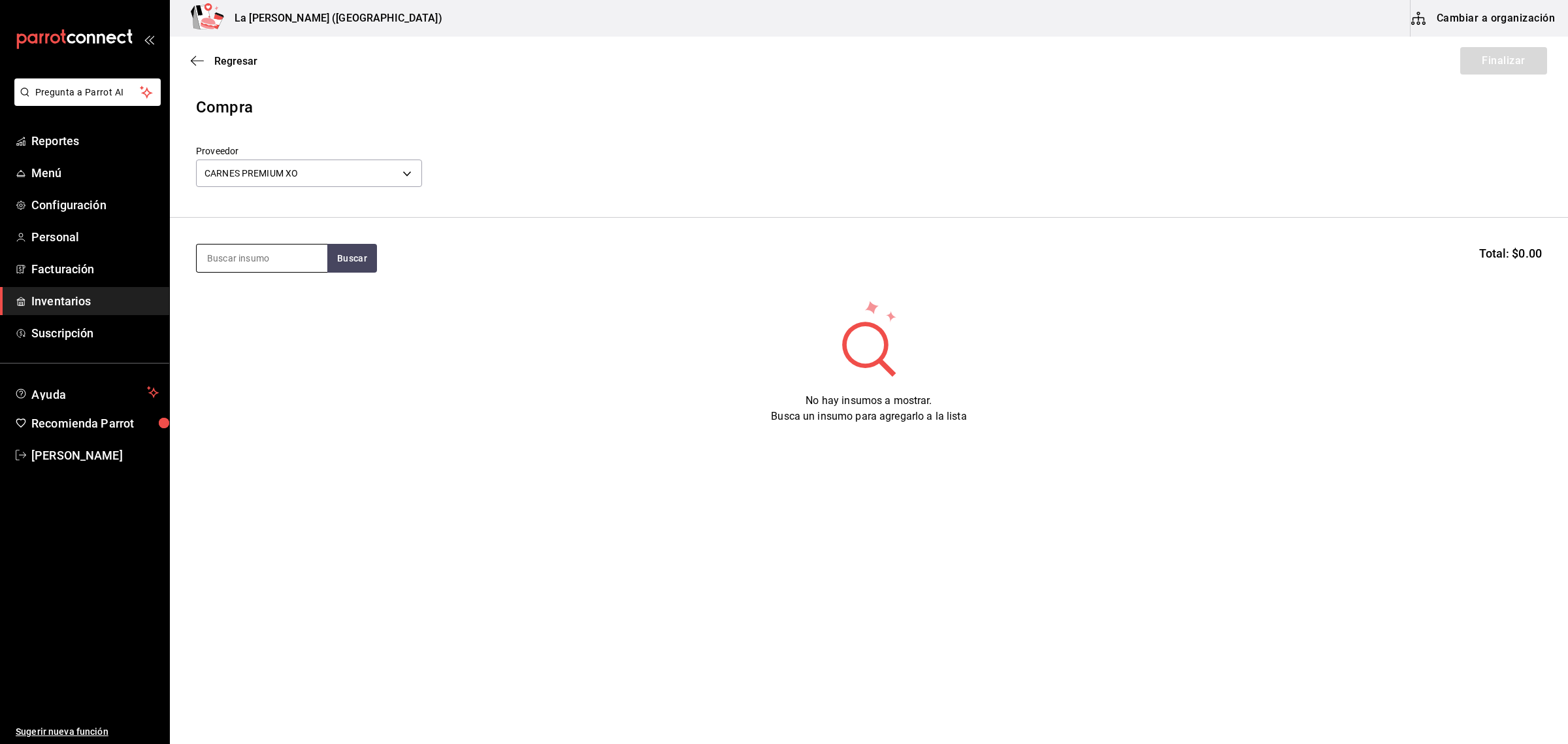
click at [295, 269] on input at bounding box center [262, 258] width 131 height 27
click at [296, 268] on input at bounding box center [262, 258] width 131 height 27
type input "NACIONA"
click at [403, 171] on body "Pregunta a Parrot AI Reportes Menú Configuración Personal Facturación Inventari…" at bounding box center [784, 335] width 1568 height 670
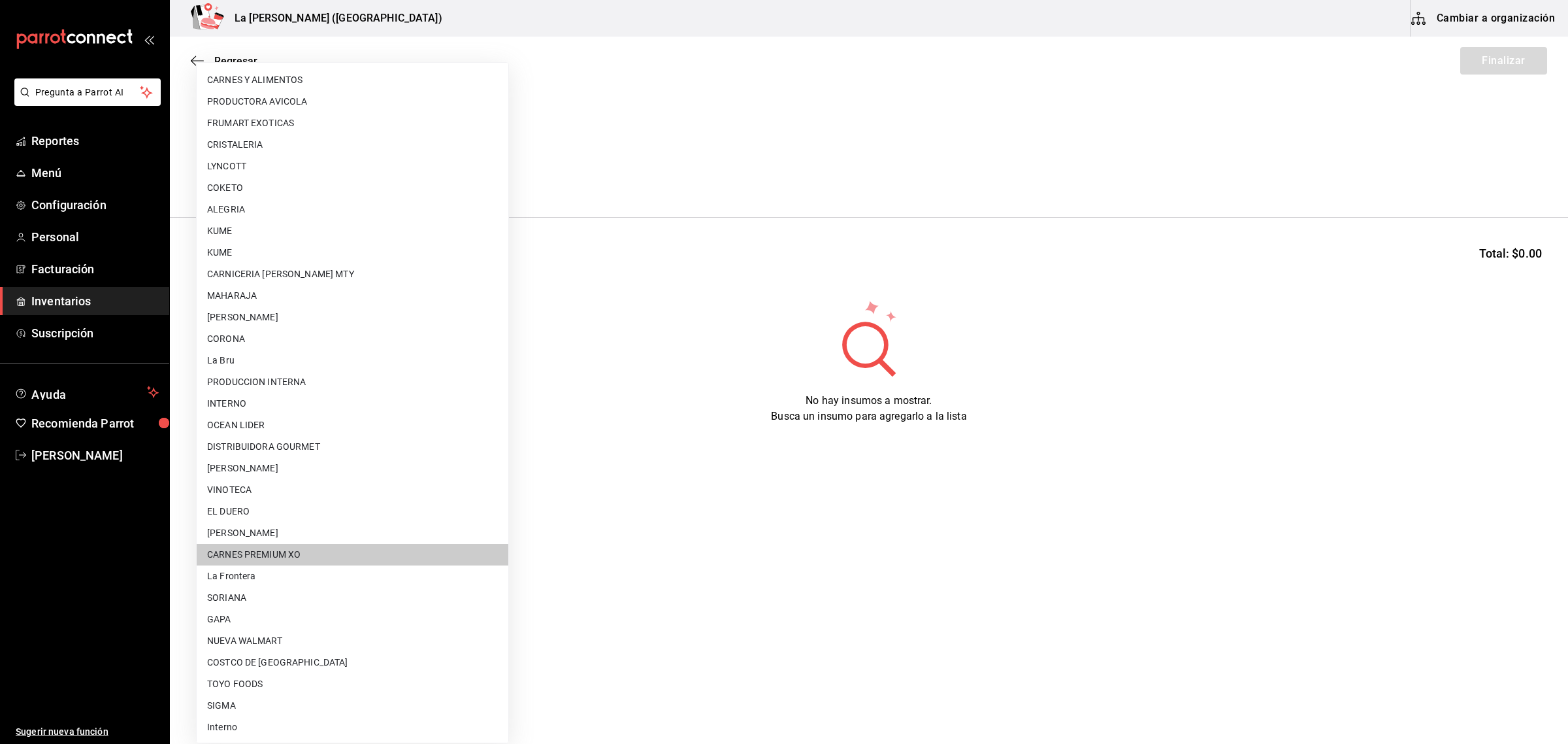
click at [279, 619] on li "GAPA" at bounding box center [353, 619] width 312 height 21
type input "6ab27149-1398-43e9-b738-270e30eb1364"
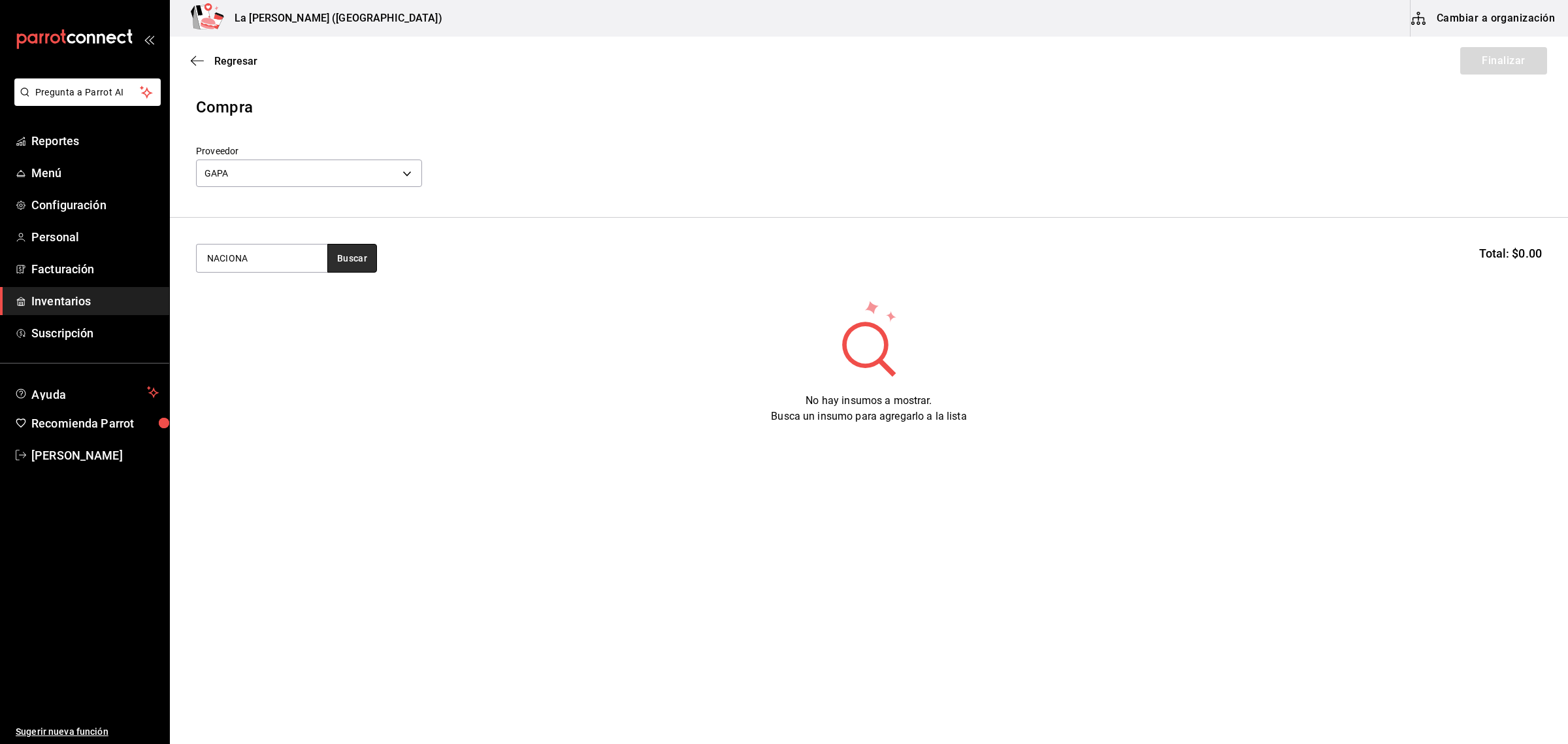
click at [334, 265] on button "Buscar" at bounding box center [352, 259] width 49 height 29
click at [285, 308] on div "FILETE NACIONAL 250 GR" at bounding box center [262, 304] width 110 height 31
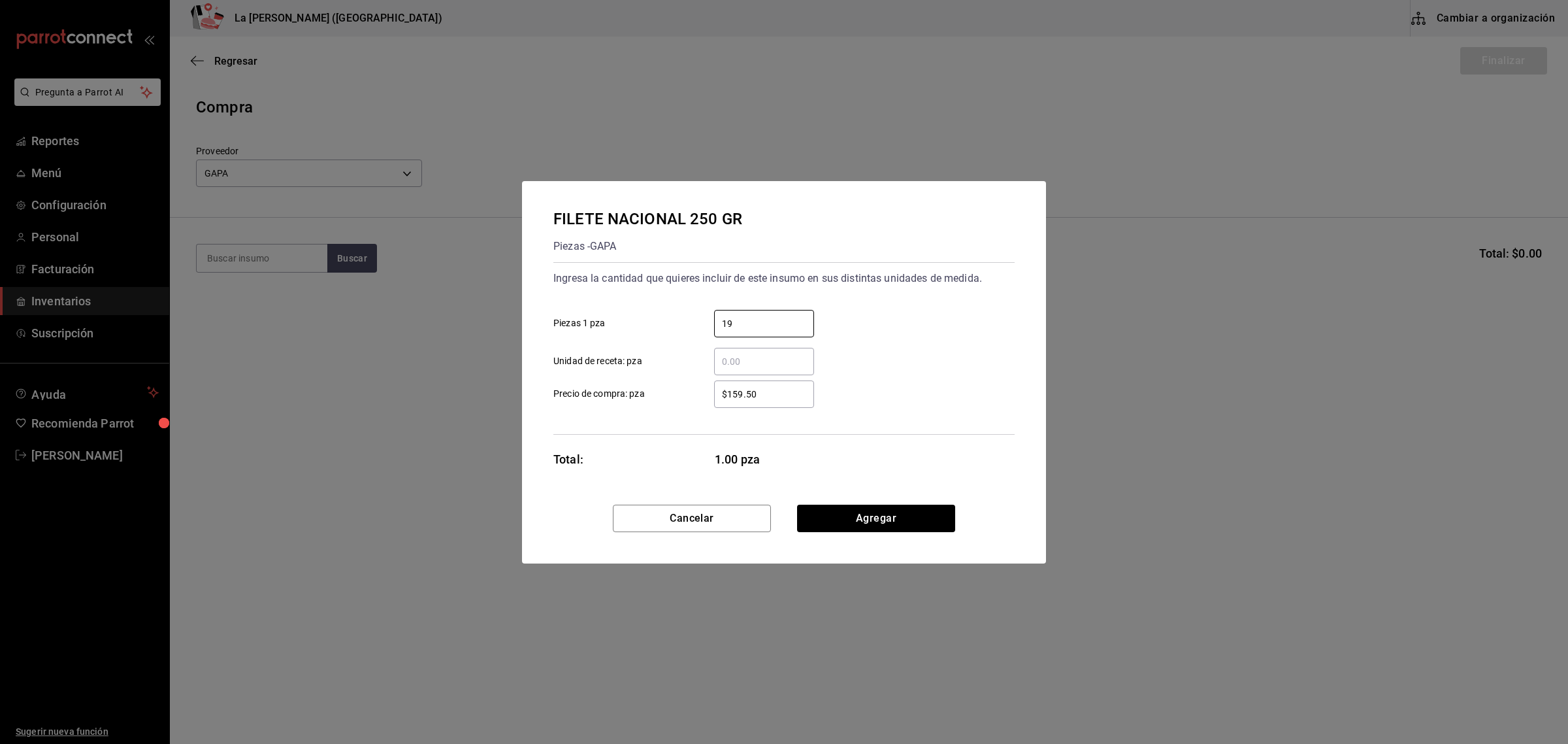
type input "19"
type input "$634.38"
click at [895, 533] on div "Cancelar Agregar" at bounding box center [784, 533] width 524 height 59
click at [897, 522] on button "Agregar" at bounding box center [876, 518] width 158 height 27
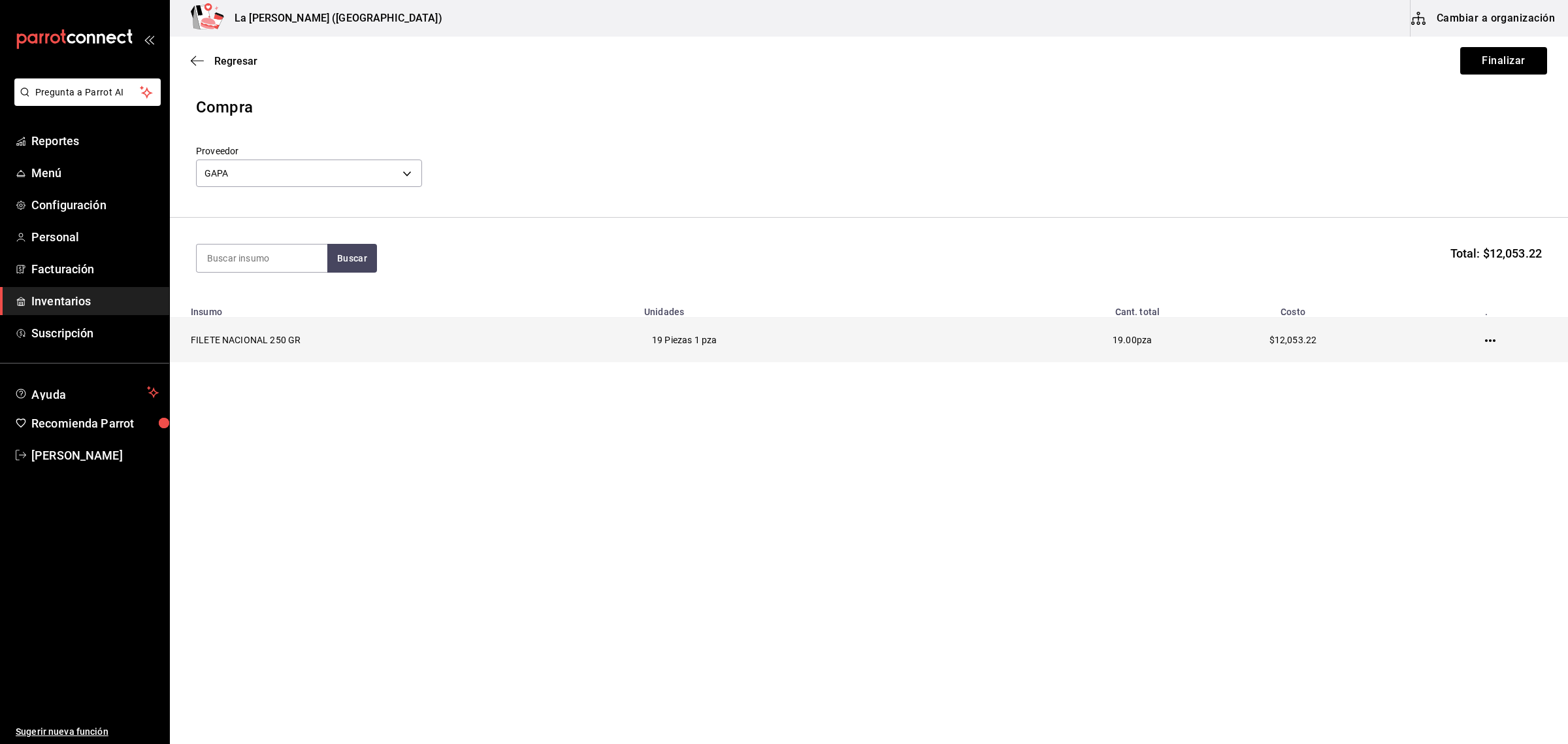
click at [1481, 344] on td at bounding box center [1493, 340] width 150 height 45
click at [1498, 337] on td at bounding box center [1493, 340] width 150 height 45
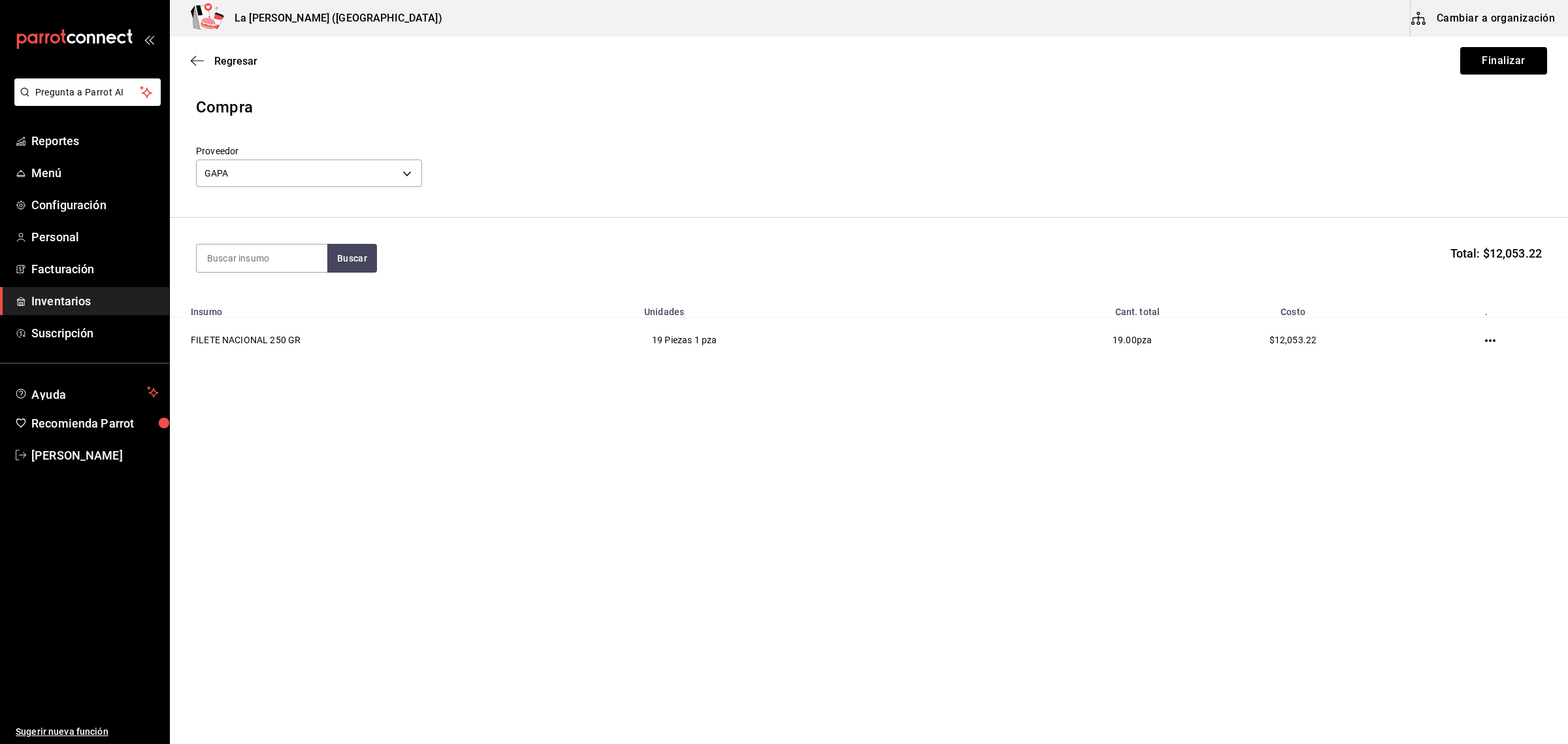
click at [1491, 342] on icon "button" at bounding box center [1490, 341] width 11 height 11
click at [1449, 332] on li "Editar" at bounding box center [1441, 323] width 110 height 37
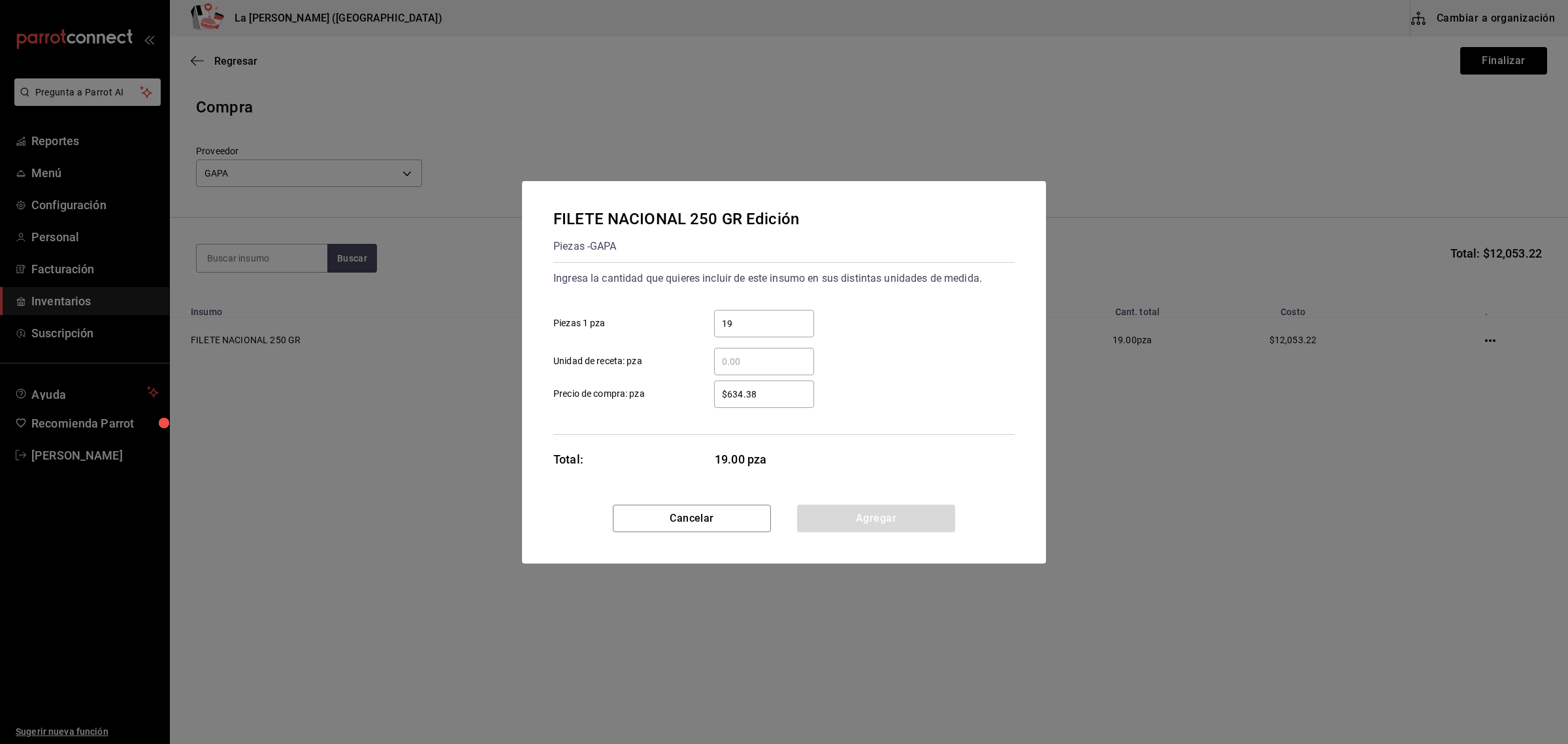
click at [773, 393] on input "$634.38" at bounding box center [763, 394] width 100 height 16
type input "$253.75"
click at [834, 530] on button "Agregar" at bounding box center [876, 518] width 158 height 27
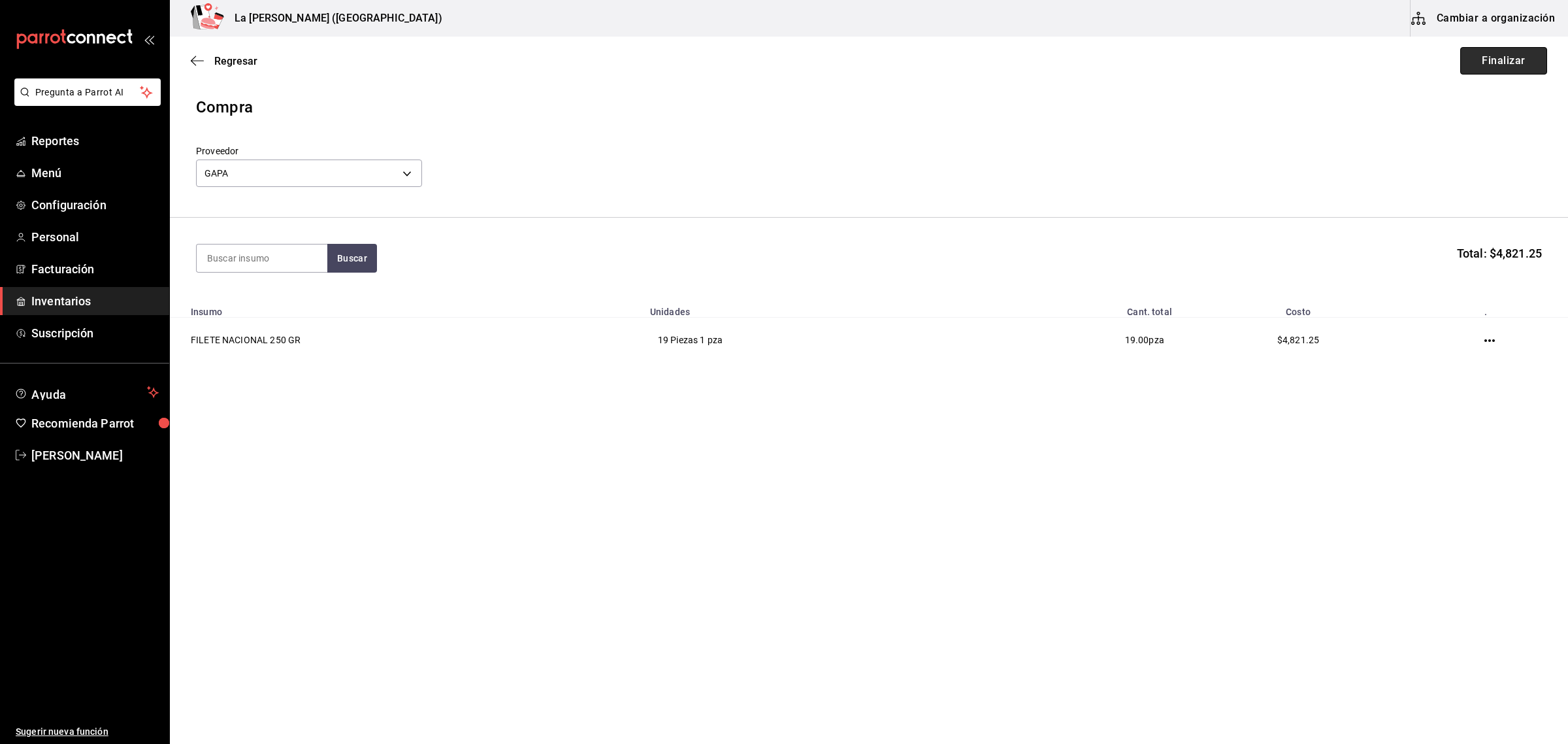
click at [1502, 53] on button "Finalizar" at bounding box center [1504, 61] width 87 height 27
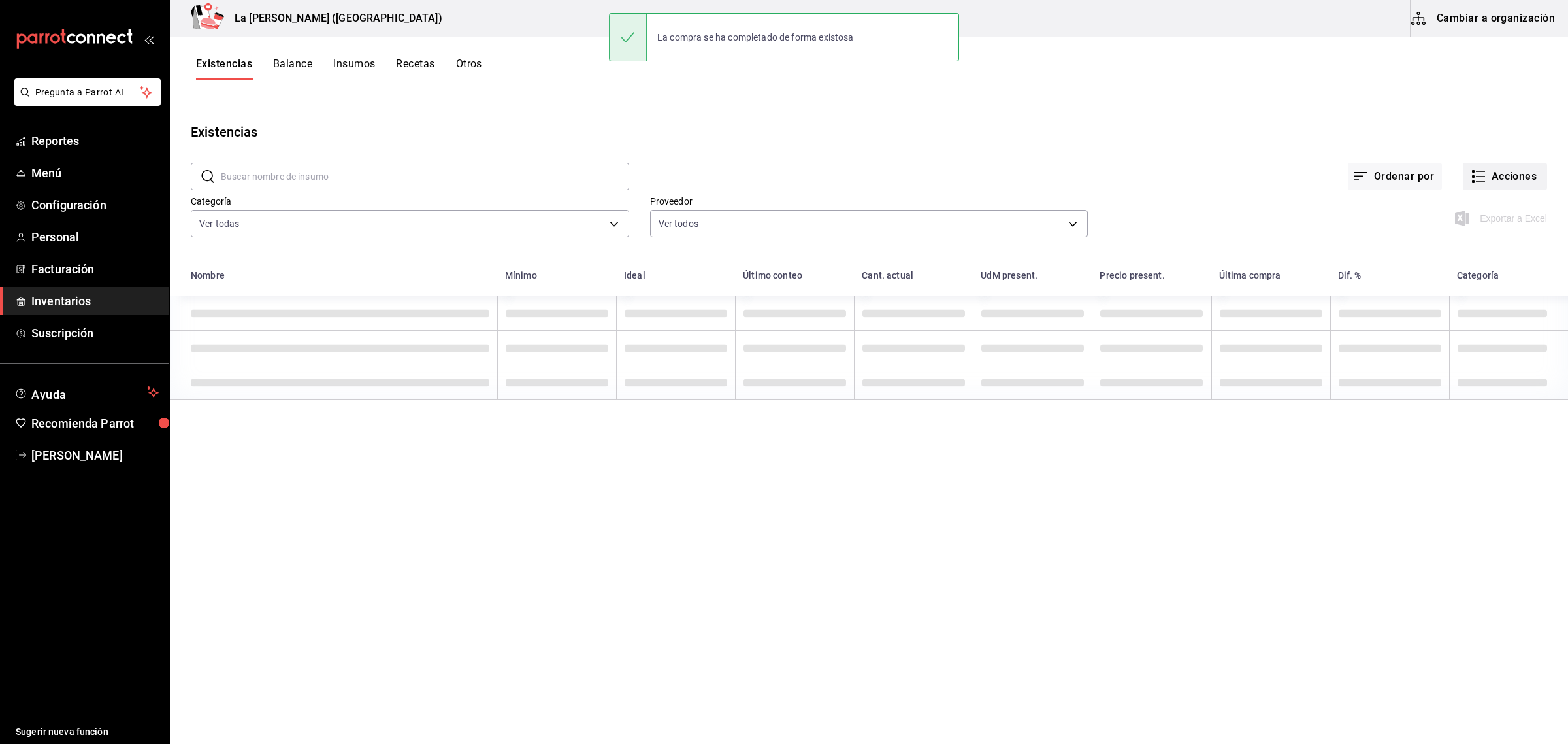
click at [1516, 168] on button "Acciones" at bounding box center [1505, 176] width 84 height 27
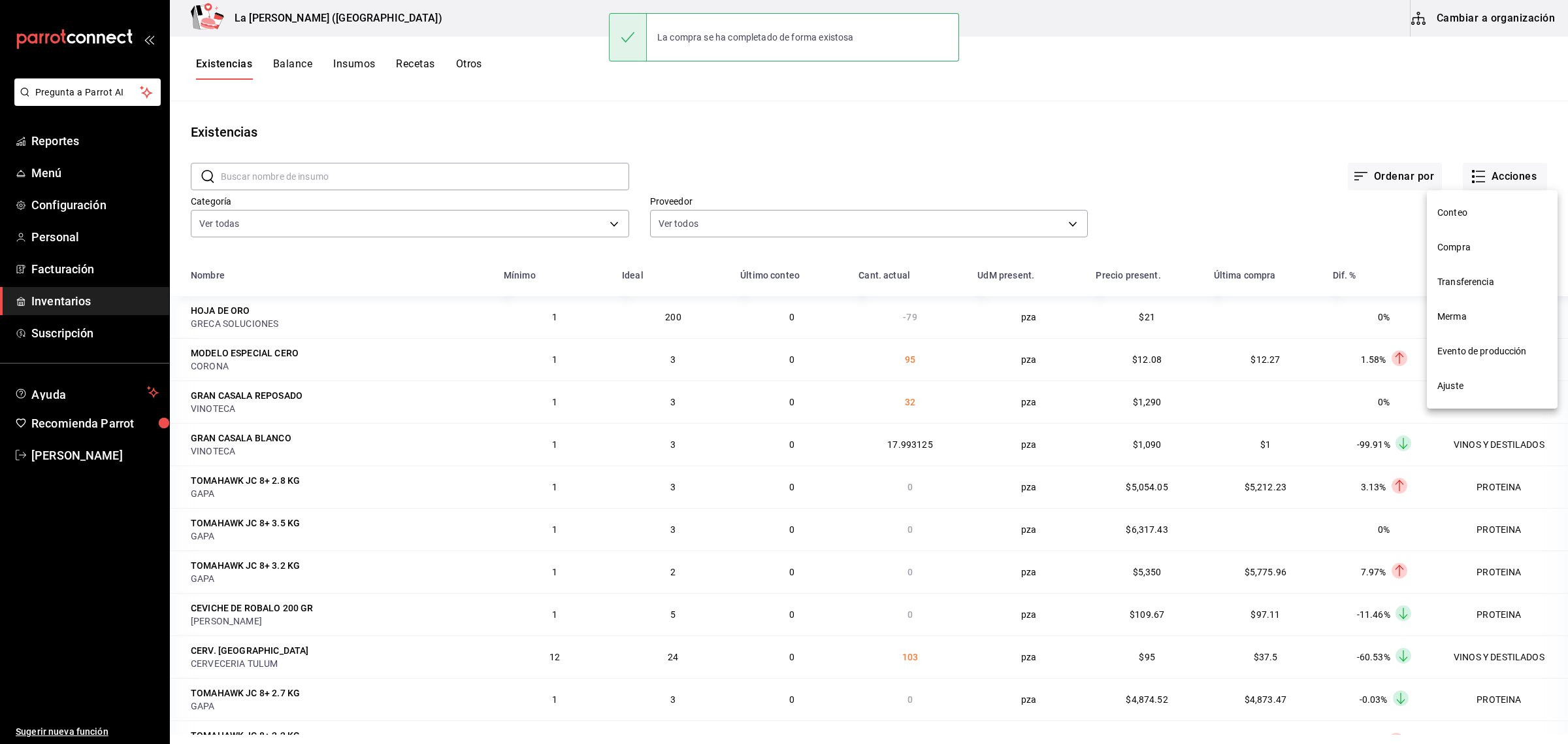
click at [1474, 249] on span "Compra" at bounding box center [1492, 247] width 110 height 14
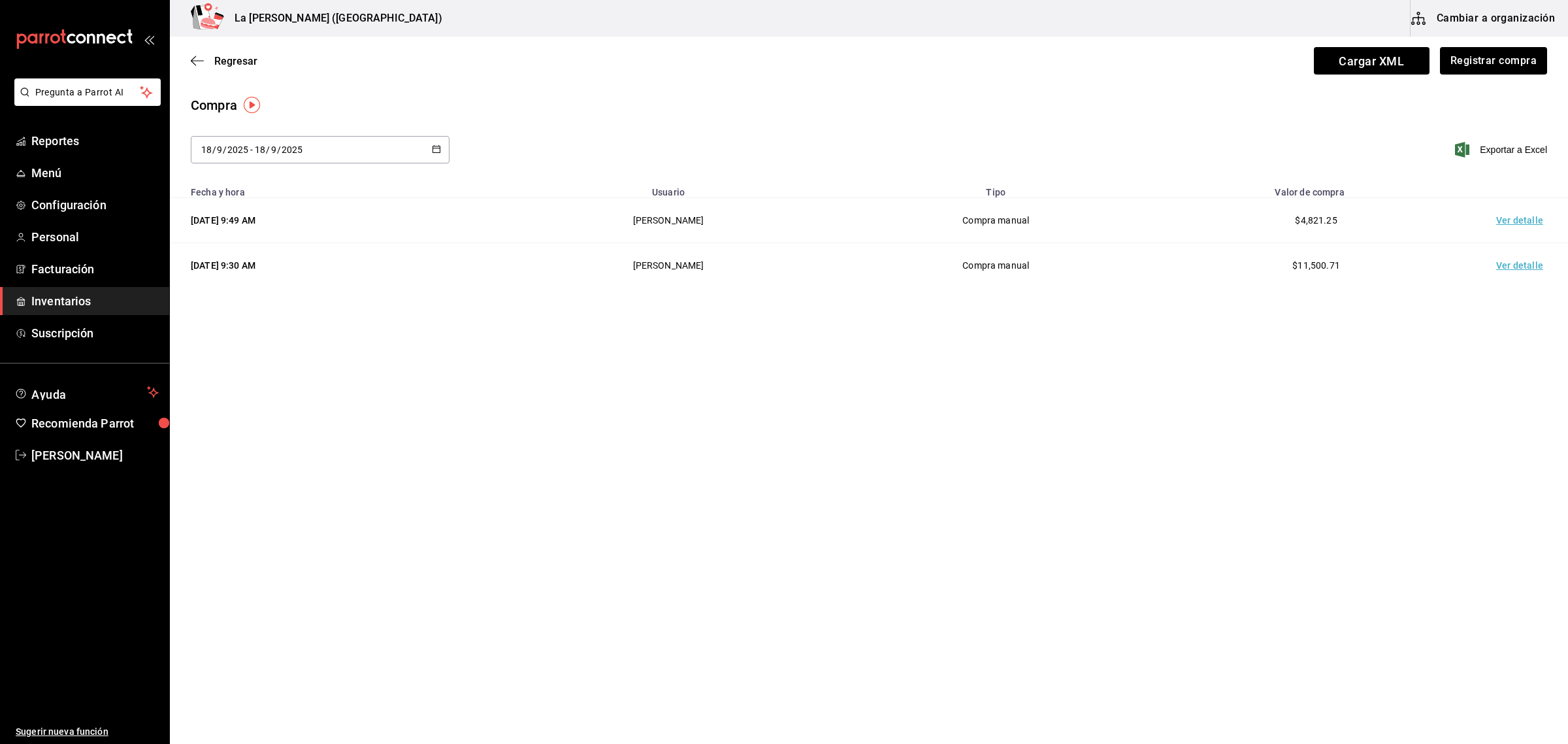
click at [1515, 220] on td "Ver detalle" at bounding box center [1522, 220] width 91 height 45
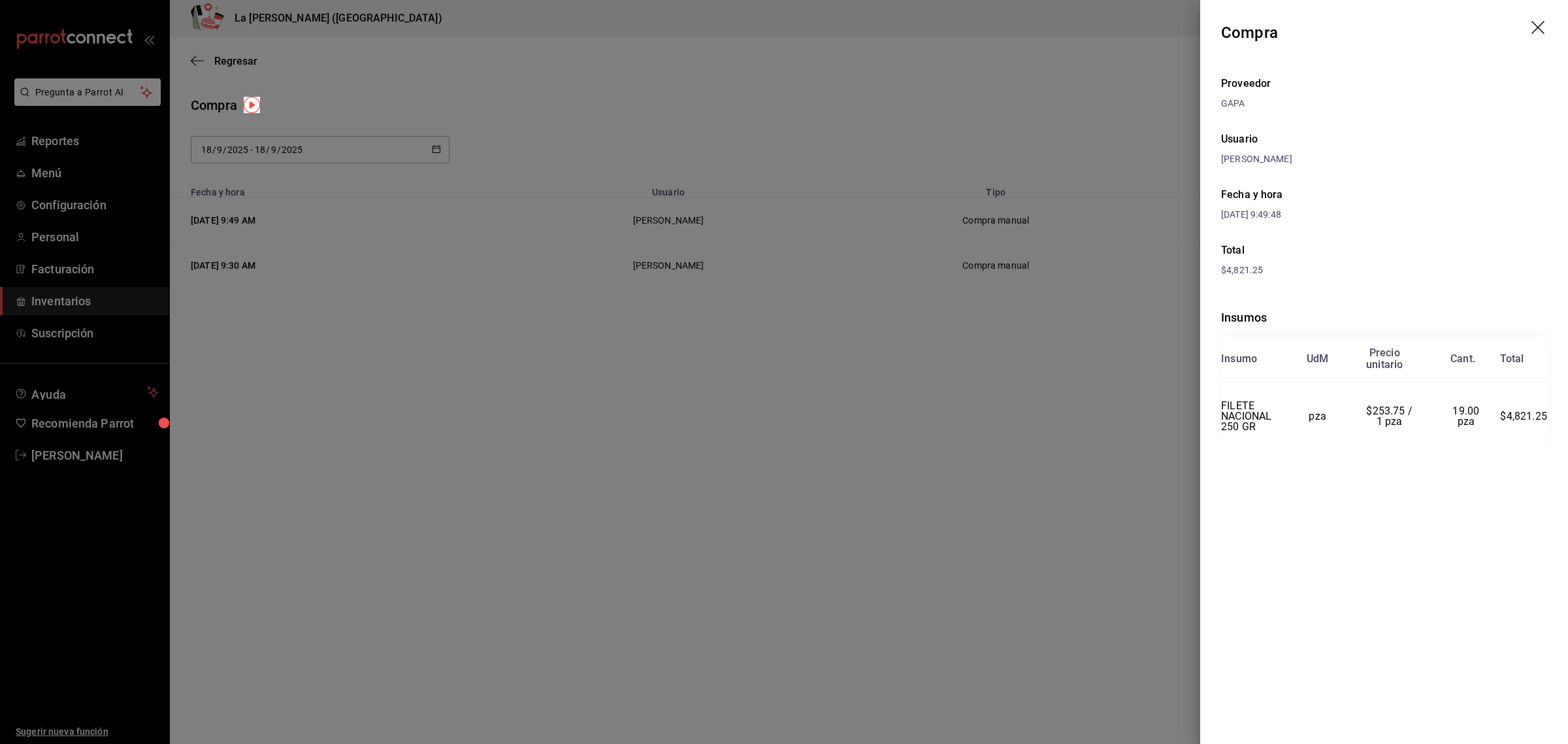
click at [1535, 27] on icon "drag" at bounding box center [1539, 28] width 16 height 16
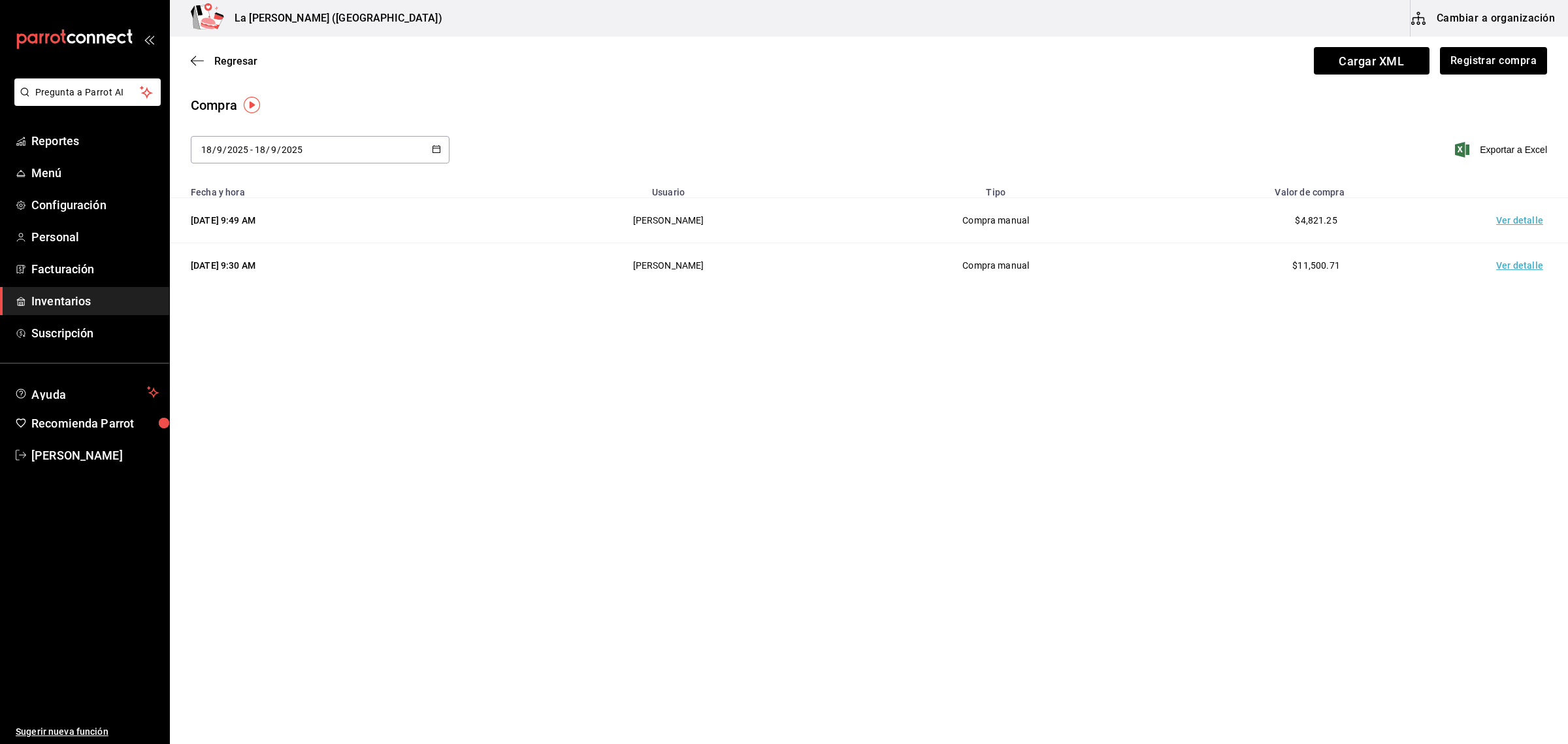
click at [71, 294] on span "Inventarios" at bounding box center [95, 300] width 128 height 17
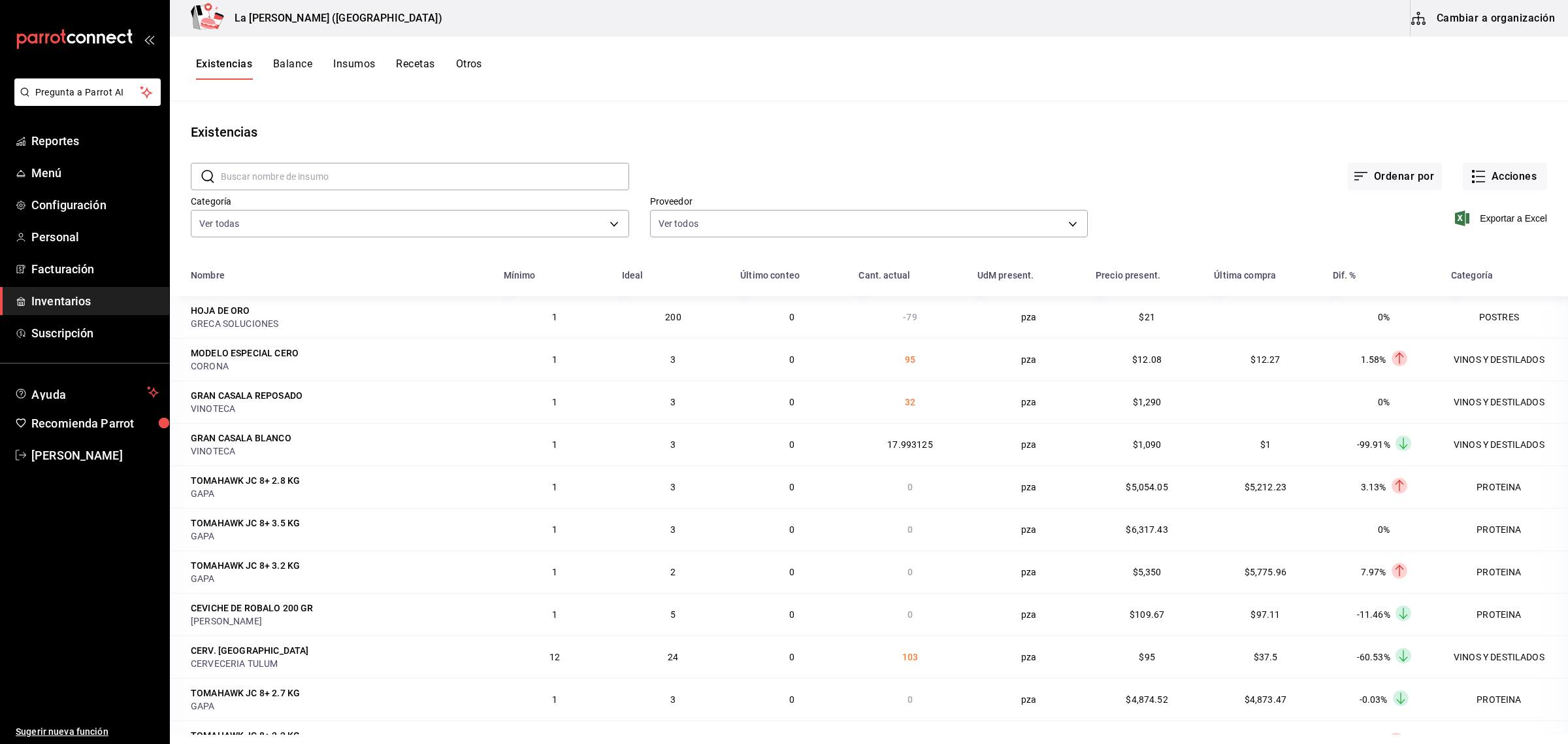
click at [85, 304] on span "Inventarios" at bounding box center [95, 300] width 128 height 17
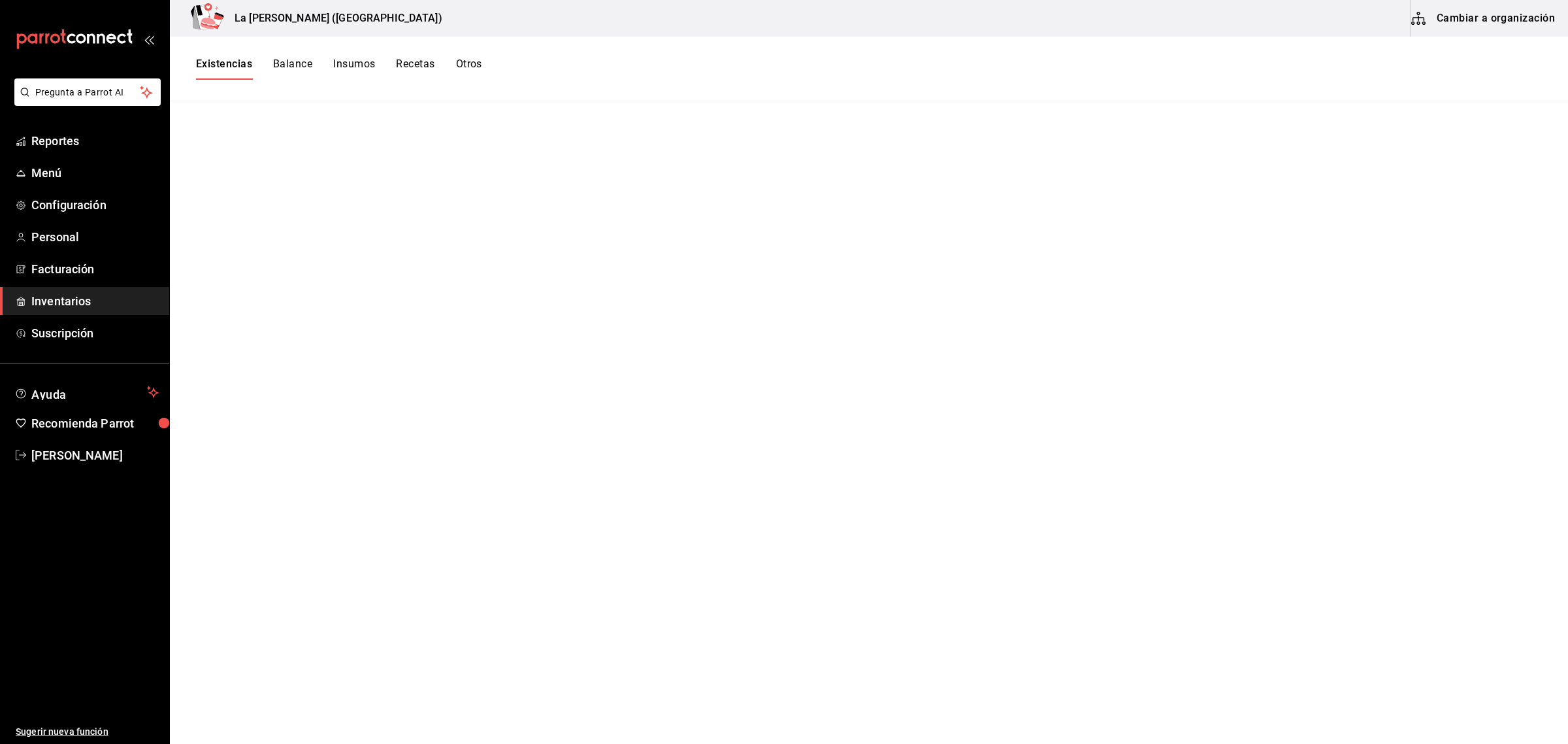
click at [217, 69] on button "Existencias" at bounding box center [224, 68] width 56 height 22
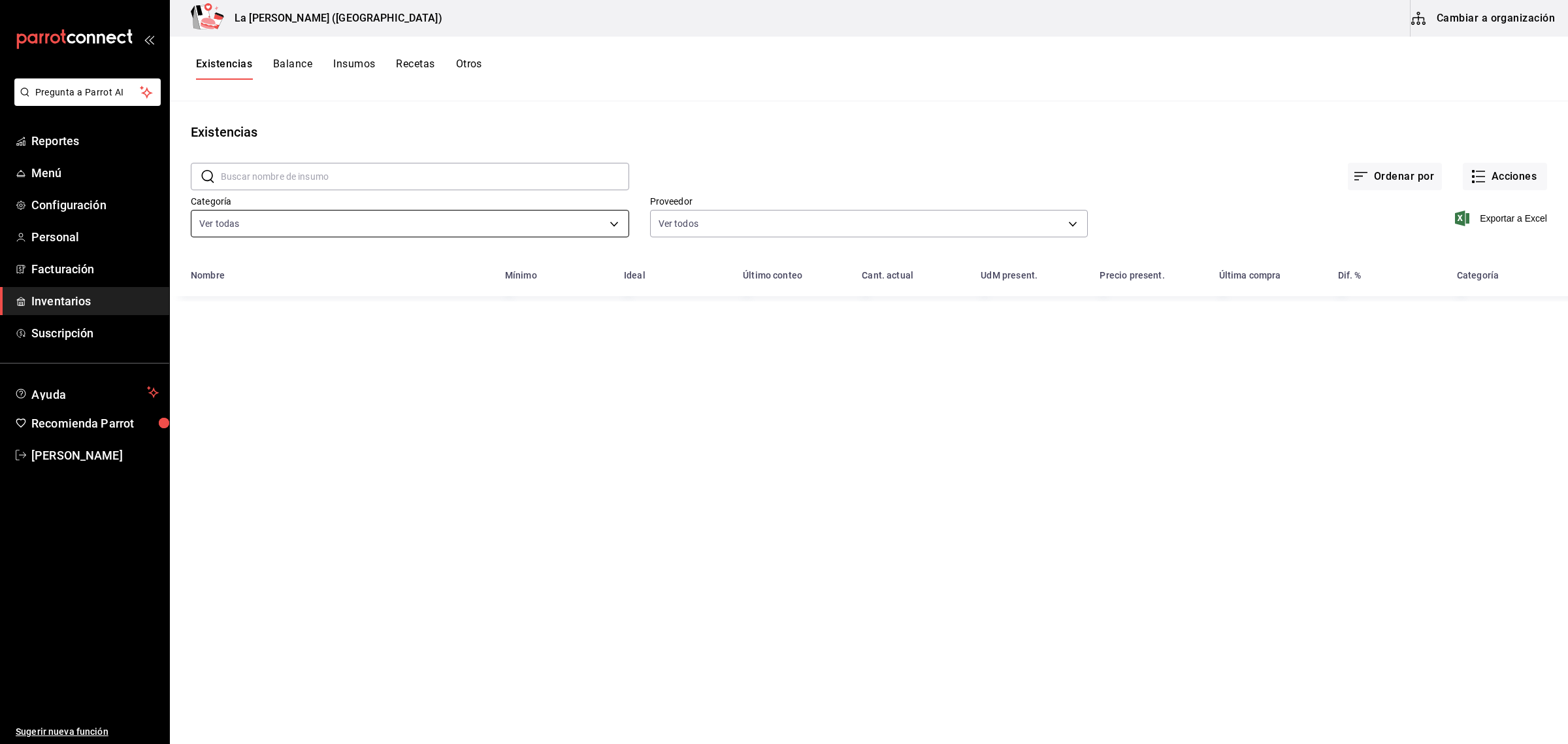
click at [249, 213] on body "Pregunta a Parrot AI Reportes Menú Configuración Personal Facturación Inventari…" at bounding box center [784, 367] width 1568 height 735
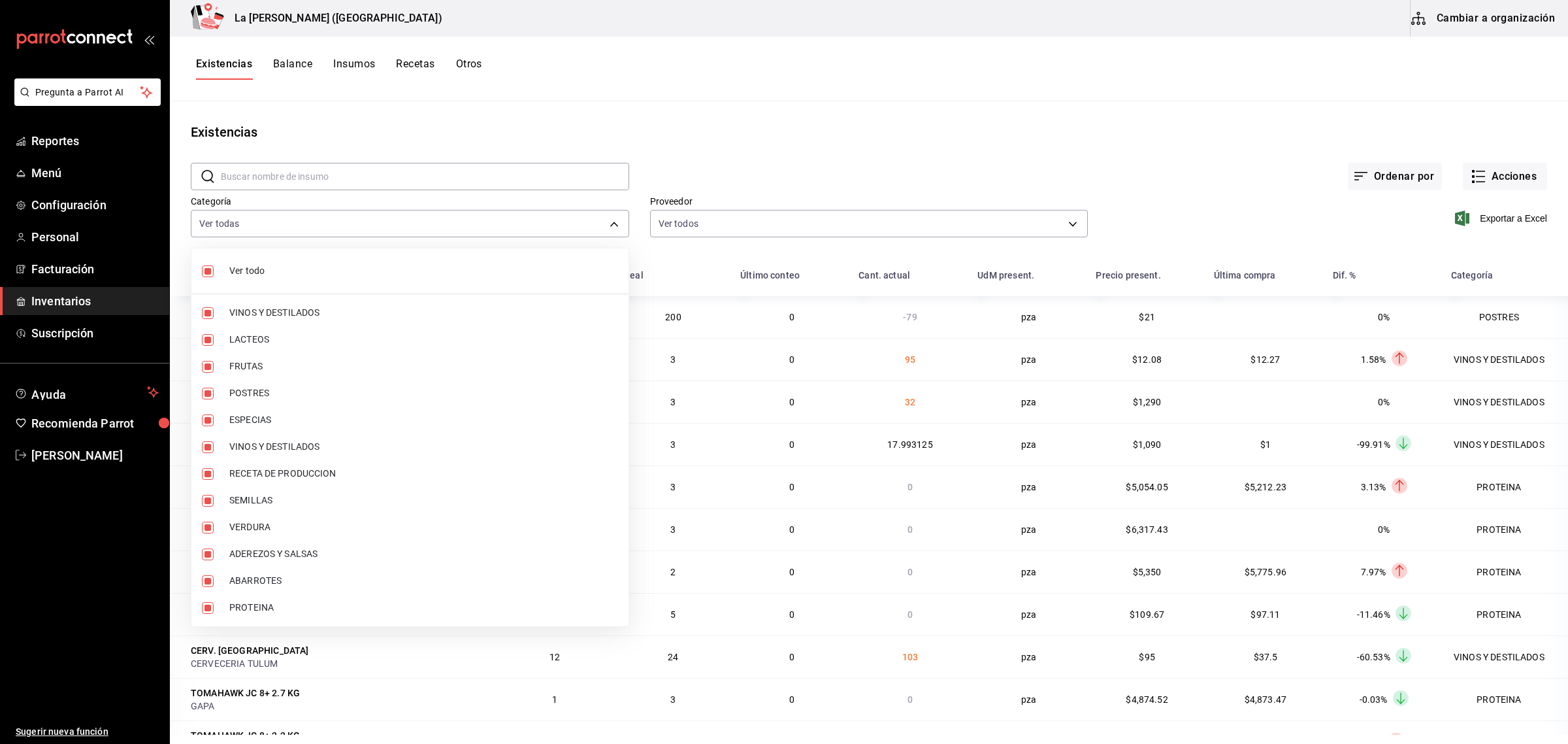
click at [233, 270] on span "Ver todo" at bounding box center [424, 271] width 389 height 14
checkbox input "false"
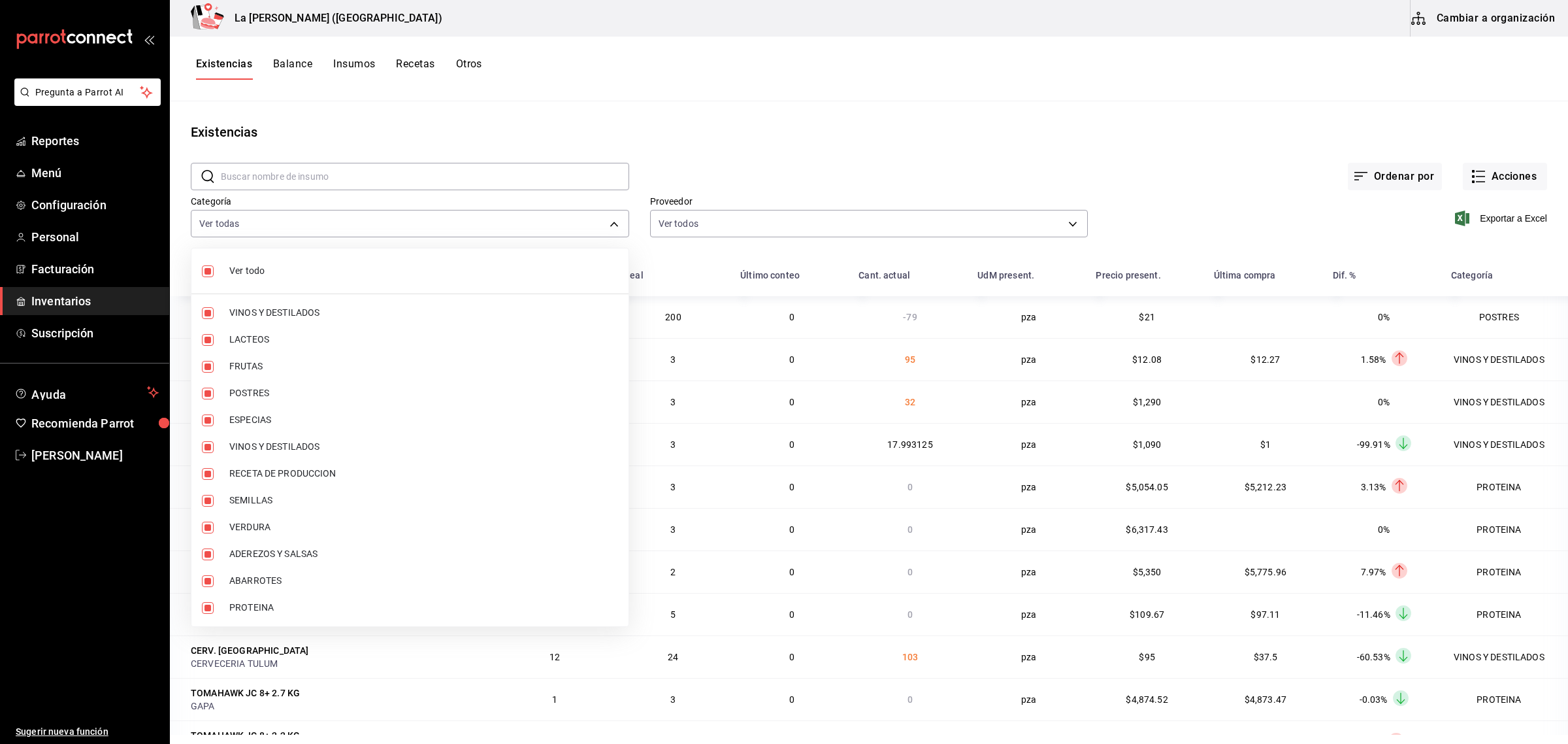
checkbox input "false"
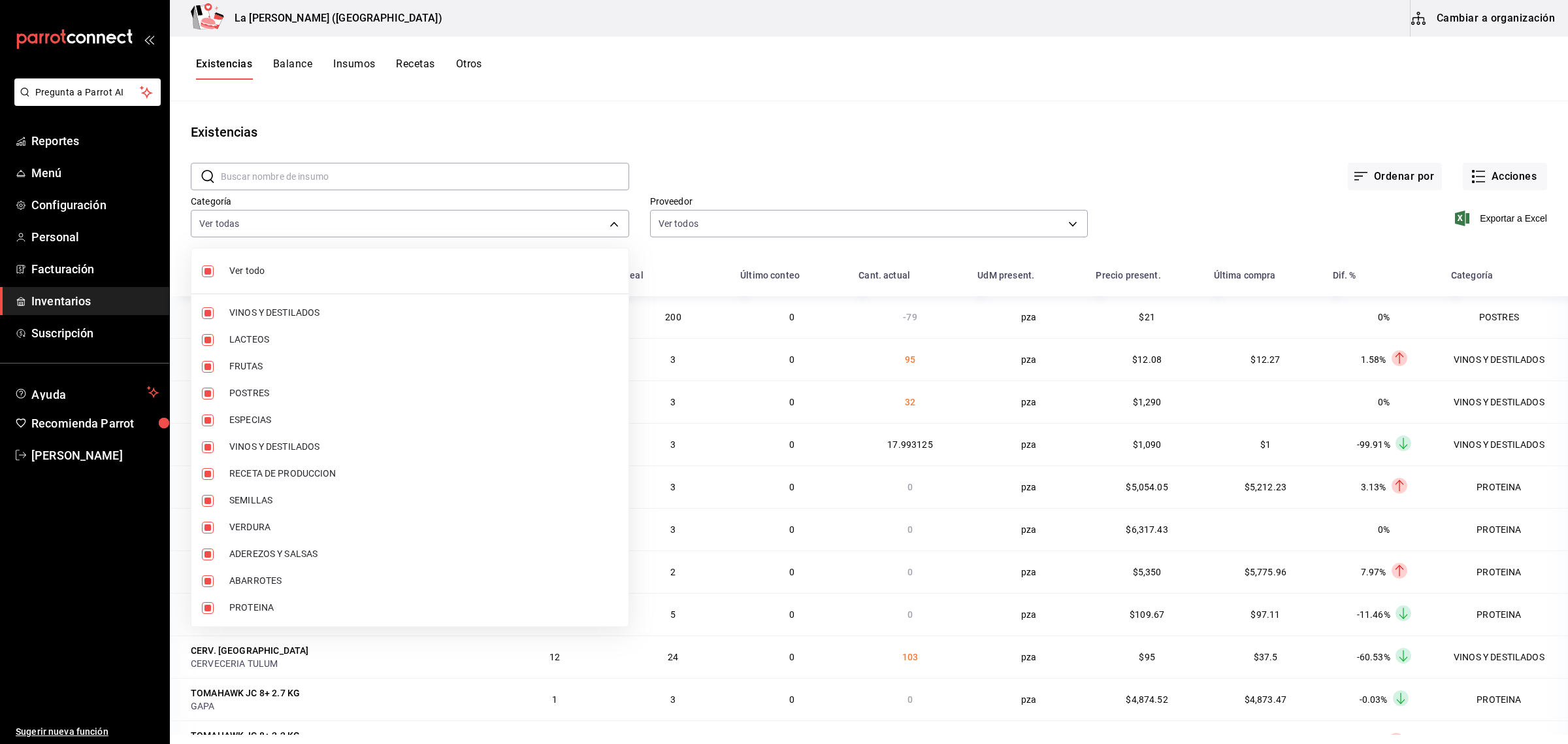
checkbox input "false"
click at [244, 599] on li "PROTEINA" at bounding box center [410, 607] width 437 height 27
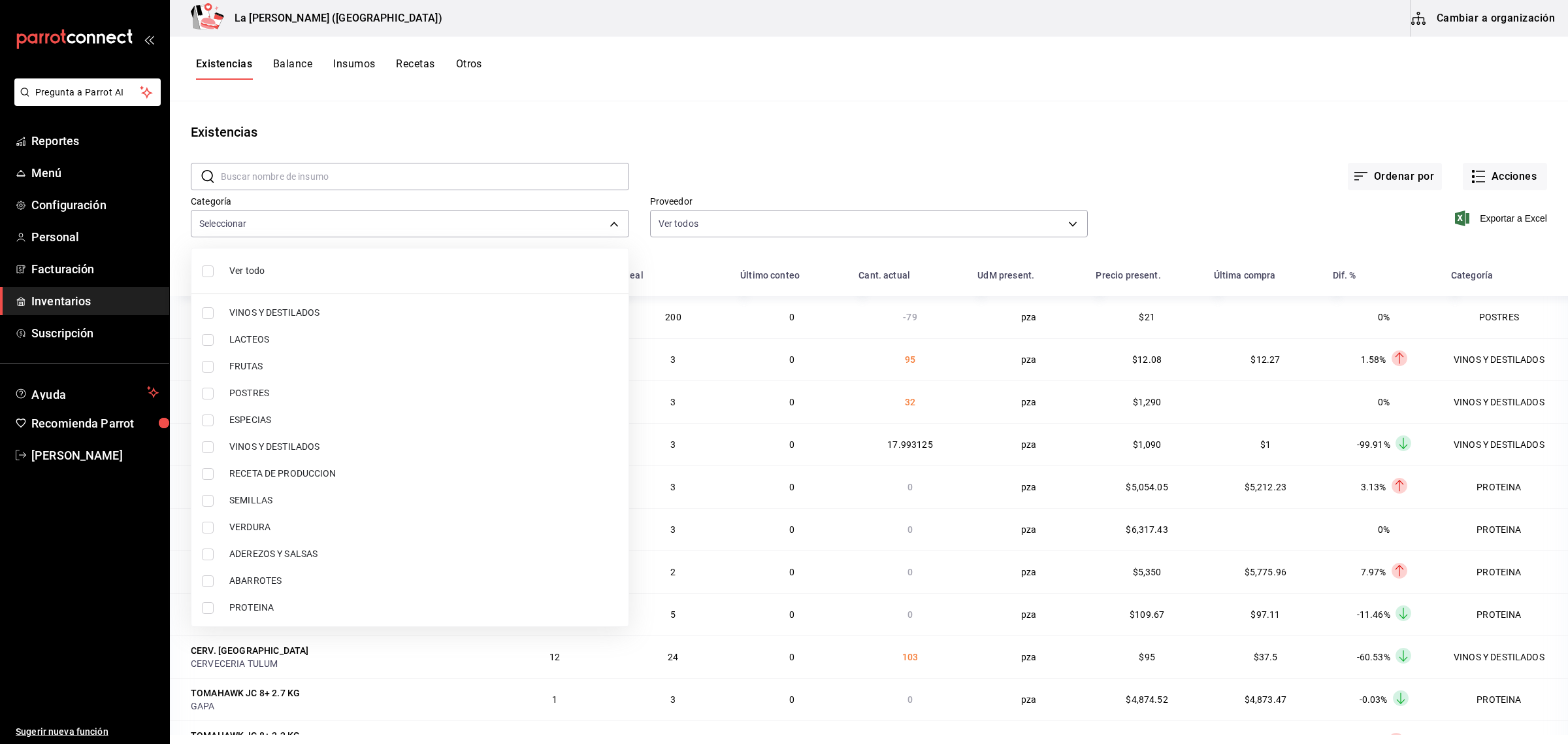
type input "89020659-a685-42c8-84d5-b1543ef933a3"
checkbox input "true"
click at [270, 388] on span "POSTRES" at bounding box center [424, 393] width 389 height 14
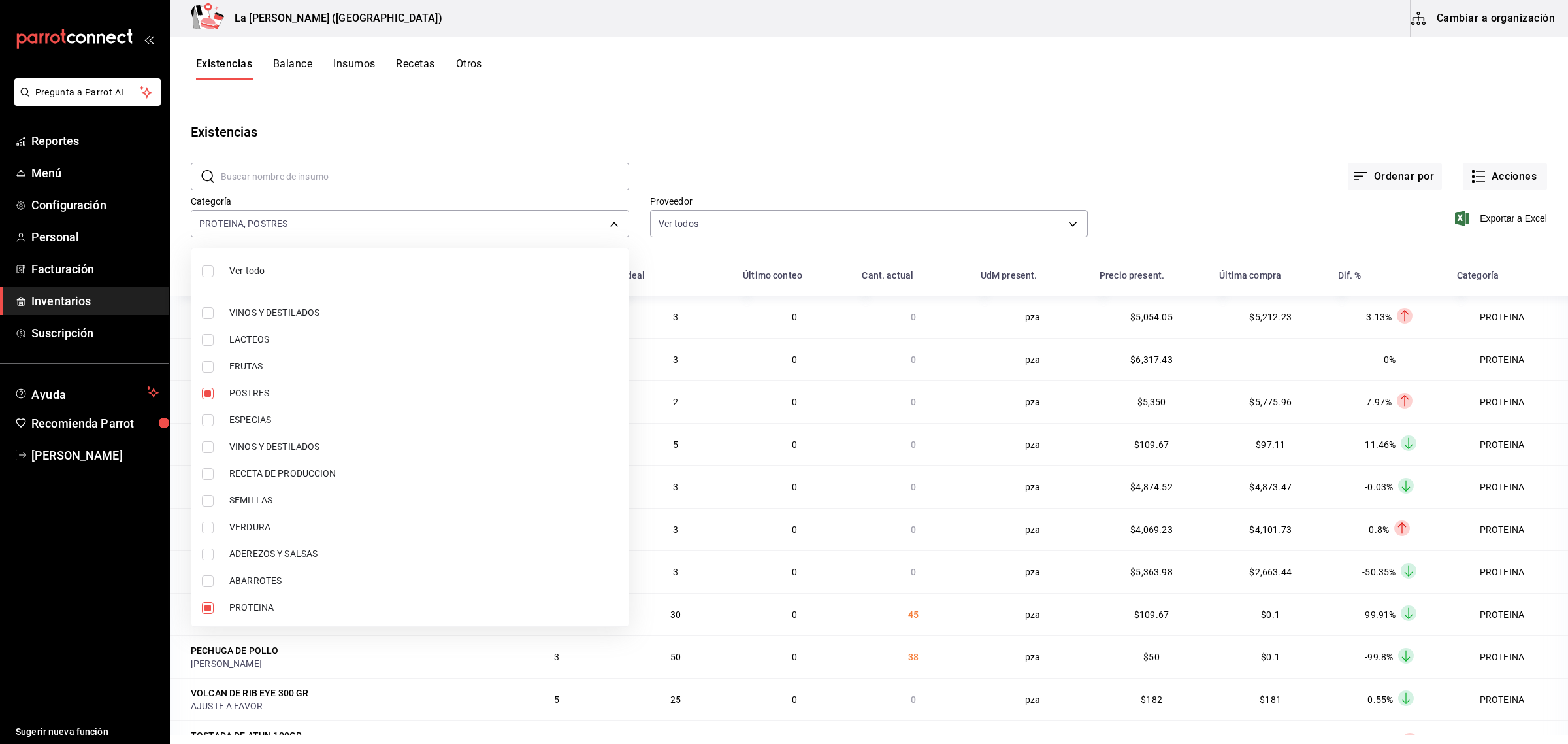
type input "89020659-a685-42c8-84d5-b1543ef933a3,300b8f87-2b59-439f-b980-3e97300322fa"
checkbox input "true"
click at [1490, 215] on div at bounding box center [784, 372] width 1568 height 744
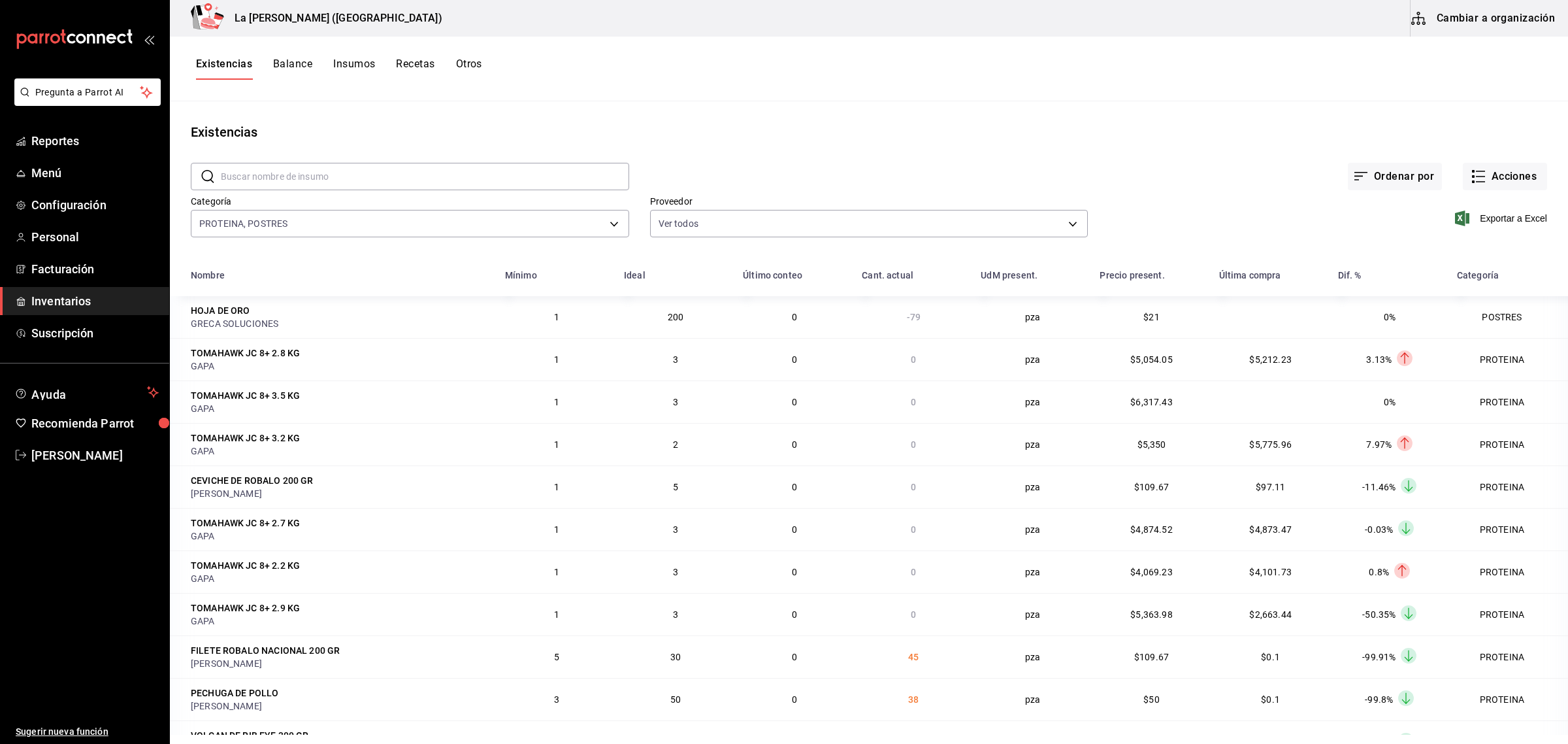
click at [1490, 215] on span "Exportar a Excel" at bounding box center [1503, 218] width 90 height 16
